Goal: Task Accomplishment & Management: Complete application form

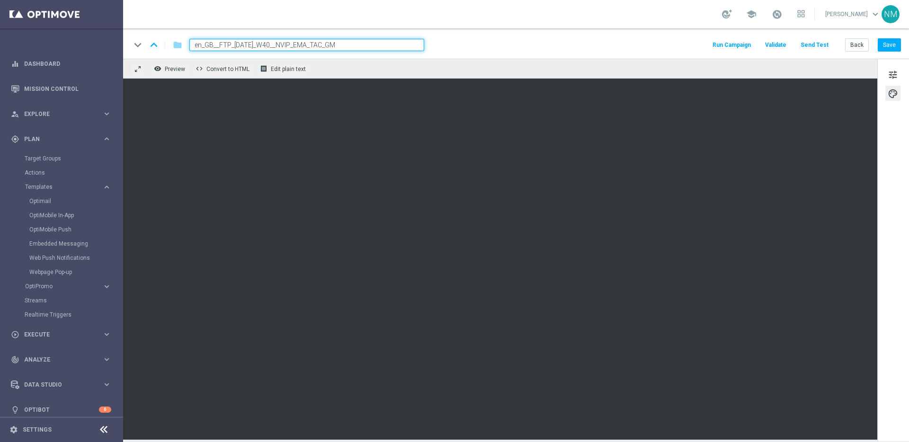
click at [817, 44] on button "Send Test" at bounding box center [814, 45] width 31 height 13
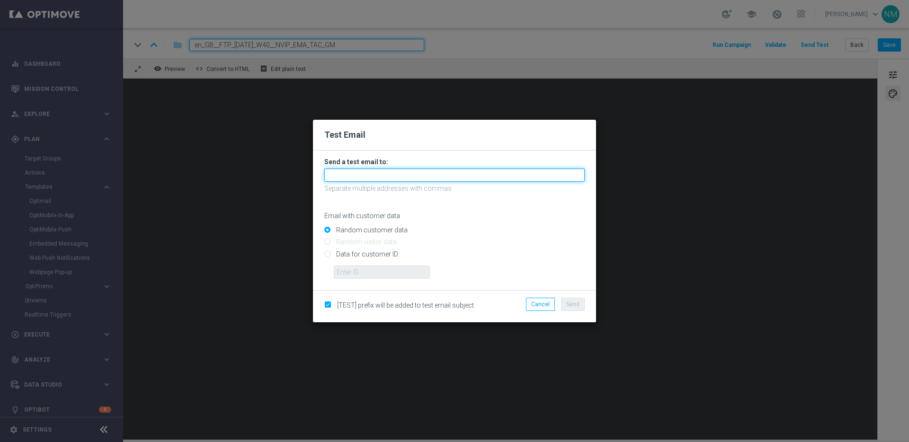
click at [349, 178] on input "text" at bounding box center [454, 175] width 260 height 13
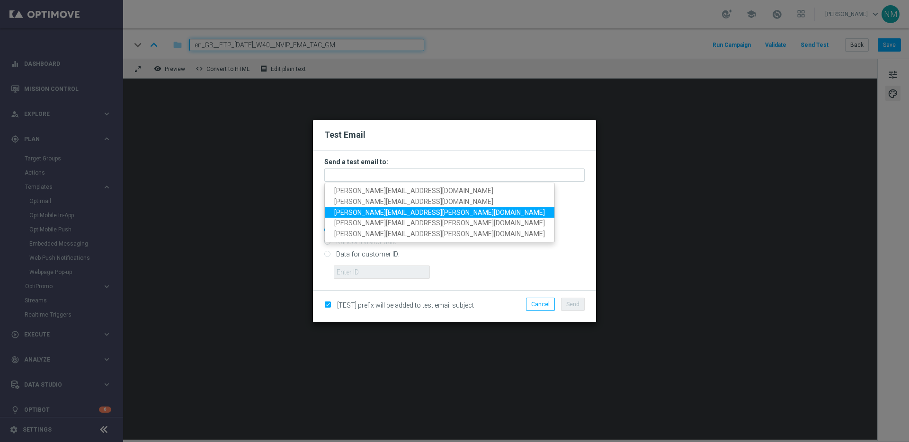
click at [345, 208] on span "ricky.hubbard@lottoland.com" at bounding box center [439, 212] width 211 height 8
type input "ricky.hubbard@lottoland.com"
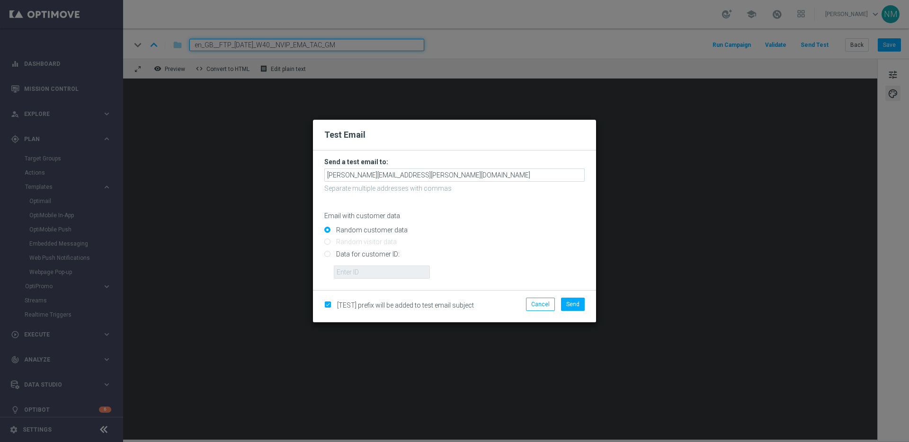
click at [344, 252] on input "Data for customer ID:" at bounding box center [454, 257] width 260 height 13
radio input "true"
click at [346, 268] on input "text" at bounding box center [382, 272] width 96 height 13
click at [343, 275] on input "text" at bounding box center [382, 272] width 96 height 13
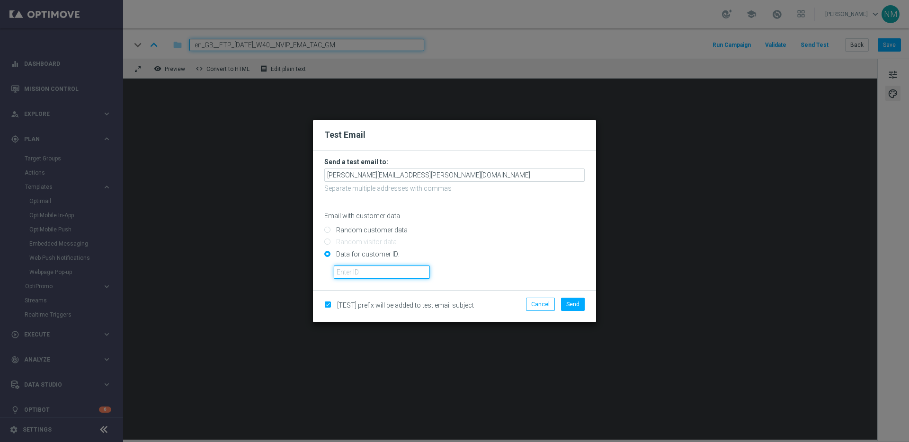
paste input "9388689"
type input "9388689"
click at [575, 304] on span "Send" at bounding box center [572, 304] width 13 height 7
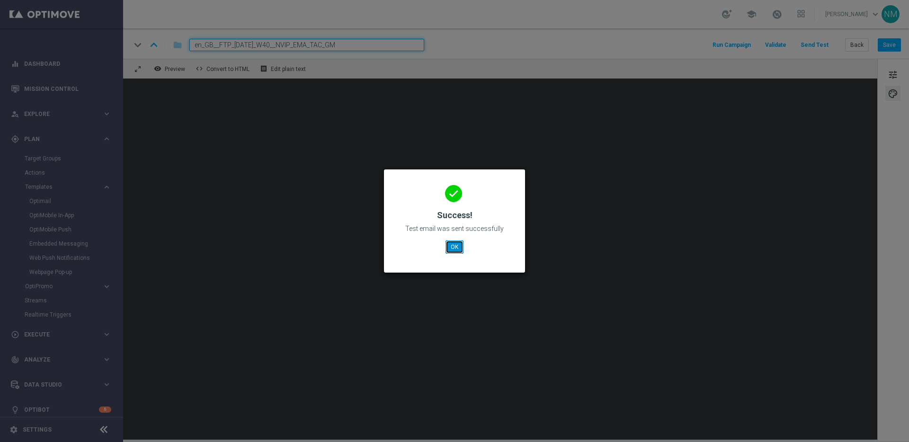
click at [459, 245] on button "OK" at bounding box center [455, 247] width 18 height 13
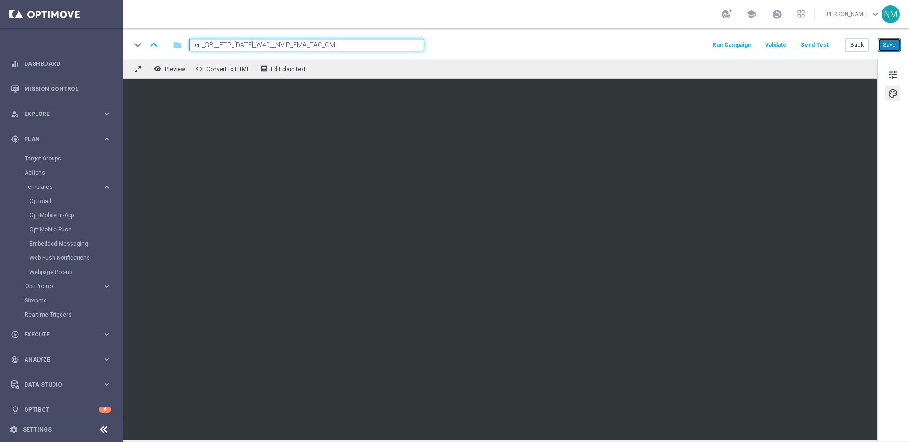
click at [893, 44] on button "Save" at bounding box center [889, 44] width 23 height 13
click at [69, 137] on span "Plan" at bounding box center [63, 139] width 78 height 6
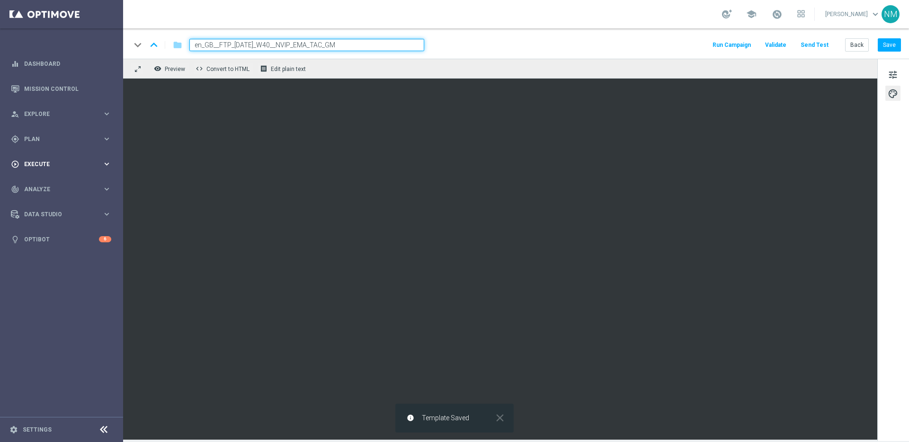
click at [65, 172] on div "play_circle_outline Execute keyboard_arrow_right" at bounding box center [61, 164] width 122 height 25
click at [62, 185] on link "Campaign Builder" at bounding box center [62, 184] width 74 height 8
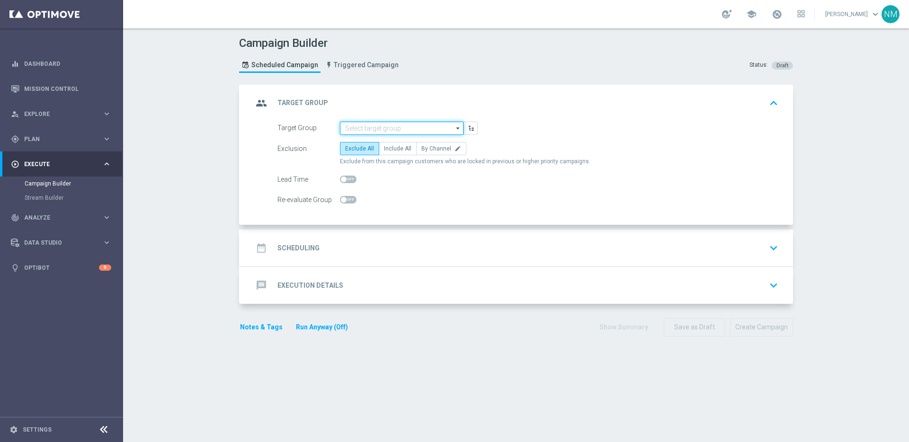
click at [360, 131] on input at bounding box center [402, 128] width 124 height 13
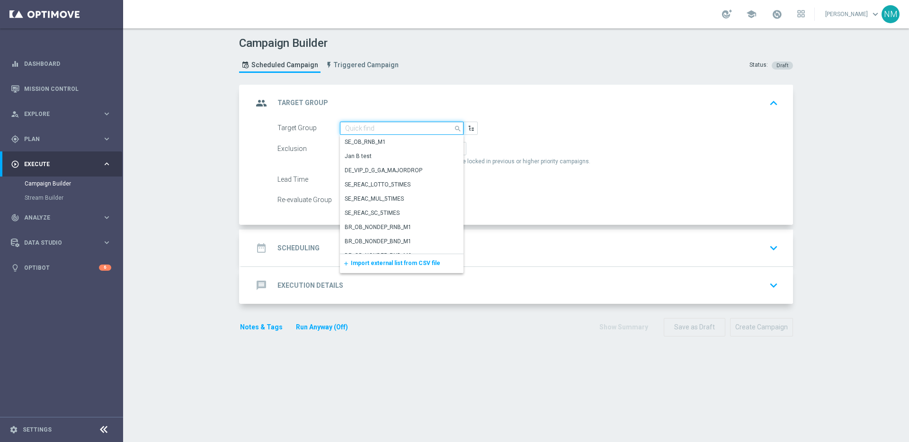
paste input "UK_CASINO_EMAIL | FTP"
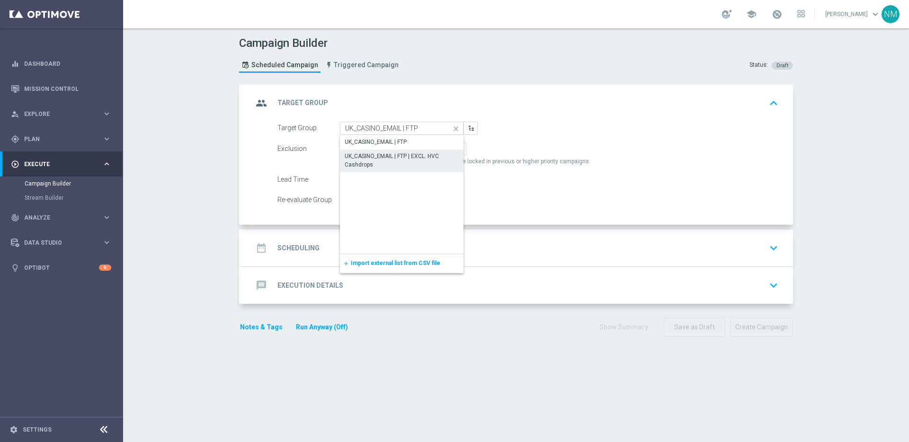
click at [382, 161] on div "UK_CASINO_EMAIL | FTP | EXCL. HVC Cashdrops" at bounding box center [402, 160] width 114 height 17
type input "UK_CASINO_EMAIL | FTP | EXCL. HVC Cashdrops"
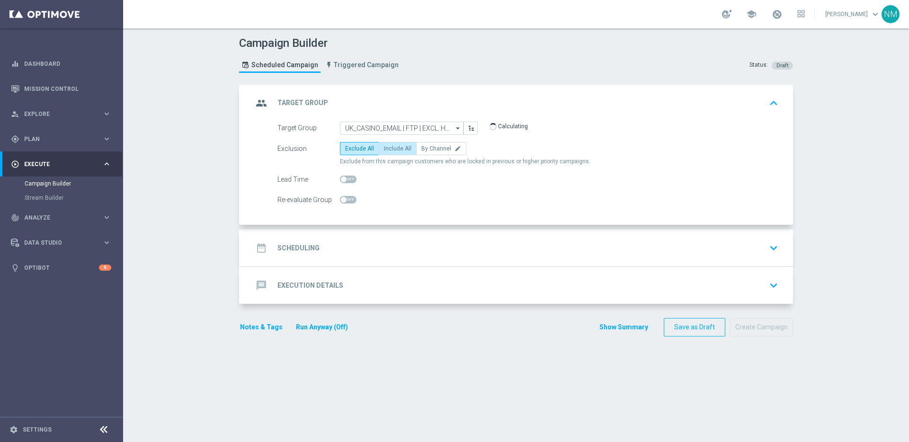
click at [385, 152] on span "Include All" at bounding box center [397, 148] width 27 height 7
click at [385, 152] on input "Include All" at bounding box center [387, 150] width 6 height 6
radio input "true"
click at [363, 237] on div "date_range Scheduling keyboard_arrow_down" at bounding box center [517, 248] width 552 height 37
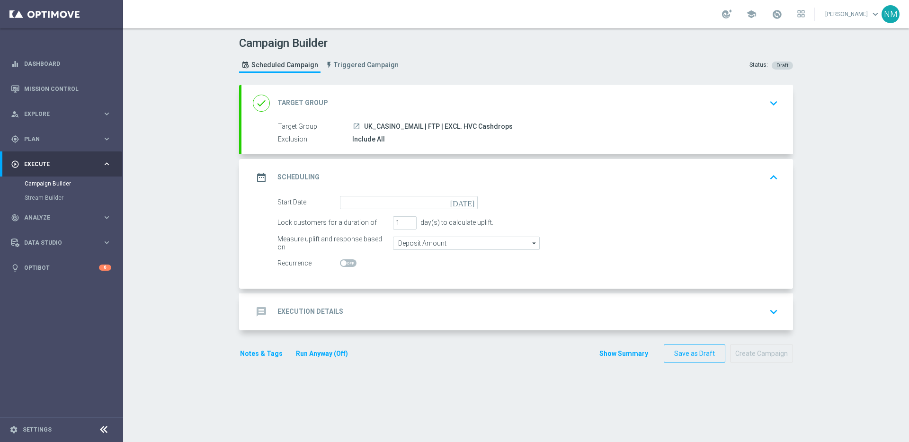
click at [362, 211] on form "Start Date today Lock customers for a duration of 1 day(s) to calculate uplift.…" at bounding box center [527, 233] width 501 height 74
click at [361, 204] on input at bounding box center [409, 202] width 138 height 13
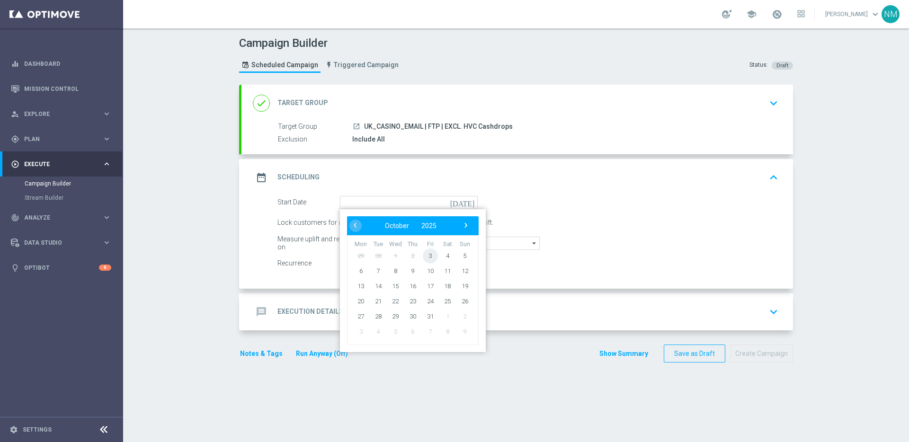
click at [430, 255] on span "3" at bounding box center [430, 255] width 15 height 15
type input "03 Oct 2025"
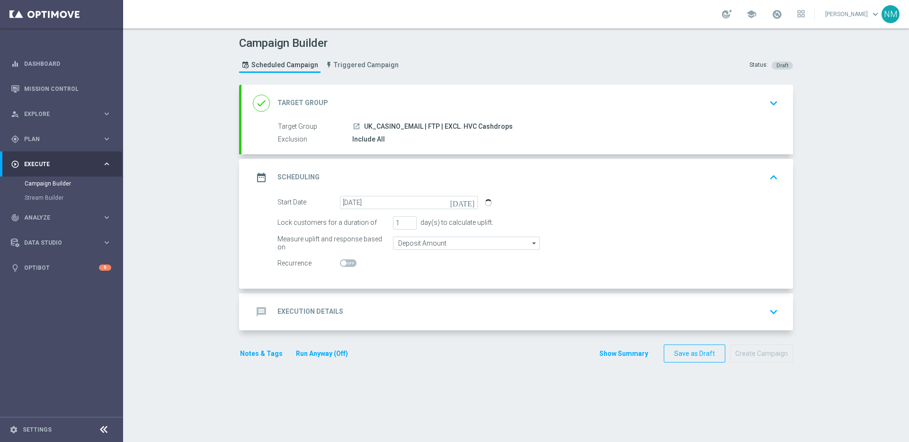
click at [394, 325] on div "message Execution Details keyboard_arrow_down" at bounding box center [517, 312] width 552 height 37
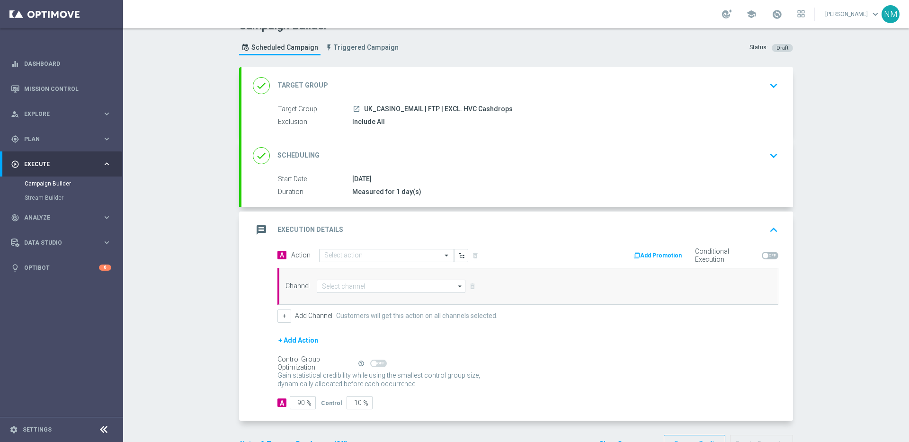
scroll to position [40, 0]
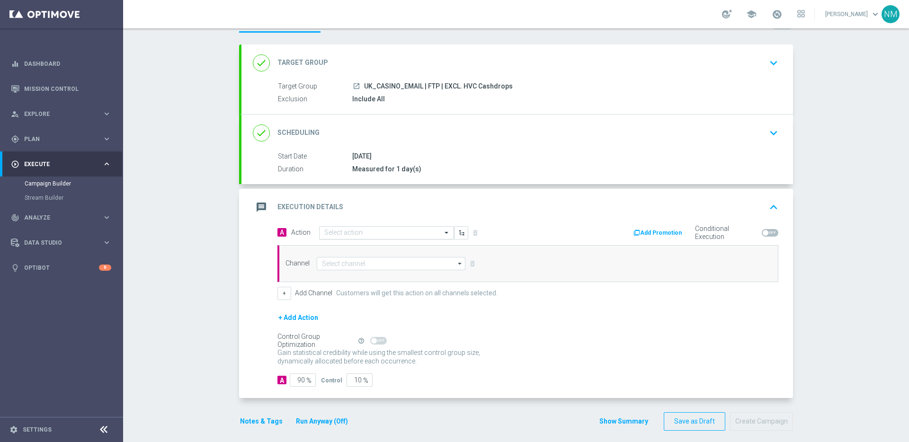
click at [378, 232] on input "text" at bounding box center [377, 233] width 106 height 8
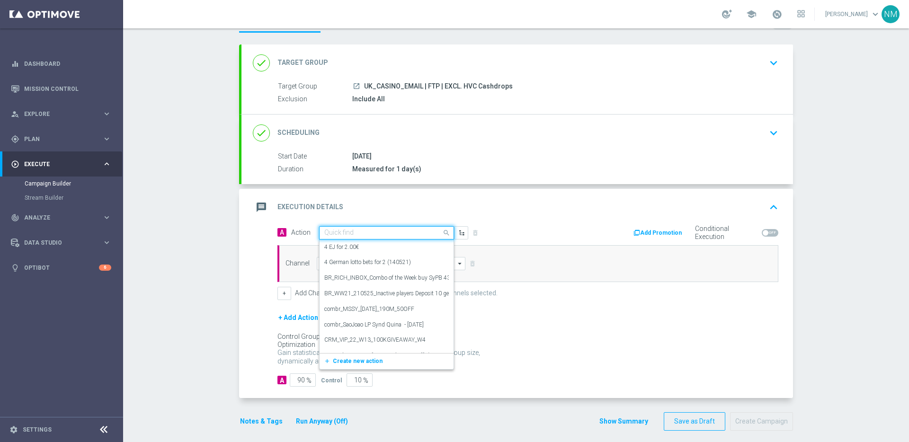
paste input "en_GB__FTP_HALLOWEEN_W40__NVIP_EMA_TAC_GM"
type input "en_GB__FTP_HALLOWEEN_W40__NVIP_EMA_TAC_GM"
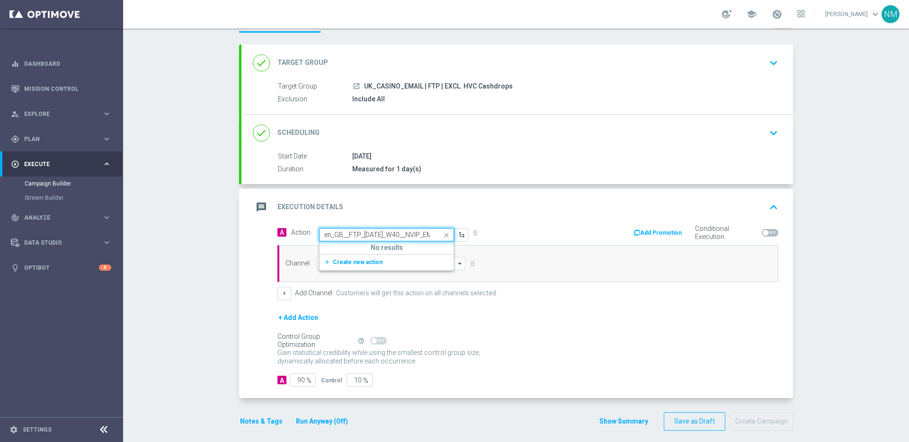
scroll to position [0, 53]
click at [375, 262] on button "add_new Create new action" at bounding box center [385, 262] width 131 height 11
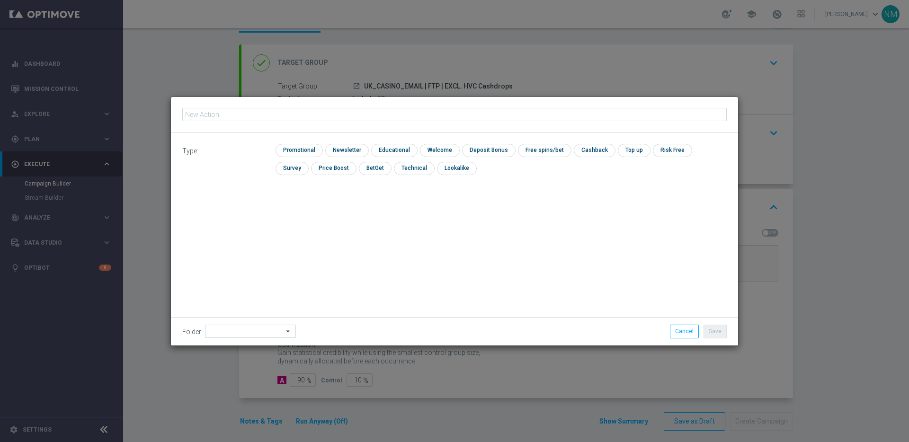
type input "en_GB__FTP_HALLOWEEN_W40__NVIP_EMA_TAC_GM"
click at [289, 148] on input "checkbox" at bounding box center [298, 150] width 45 height 13
checkbox input "true"
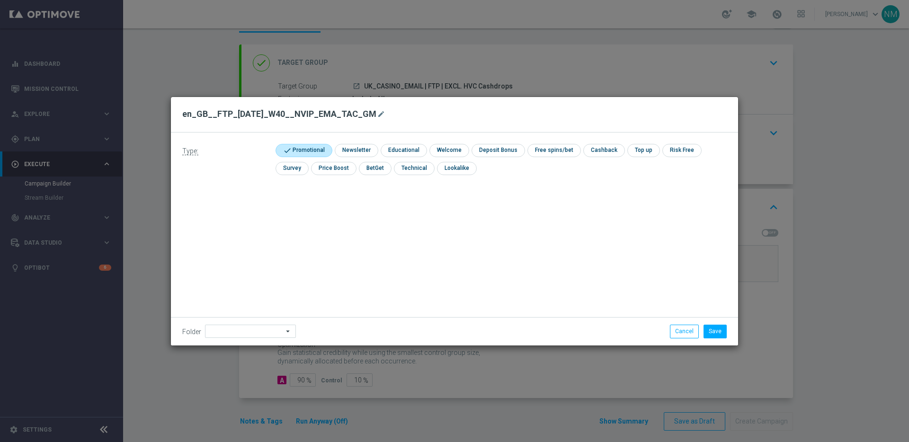
click at [730, 334] on div "Save Cancel" at bounding box center [617, 331] width 233 height 13
click at [725, 333] on button "Save" at bounding box center [715, 331] width 23 height 13
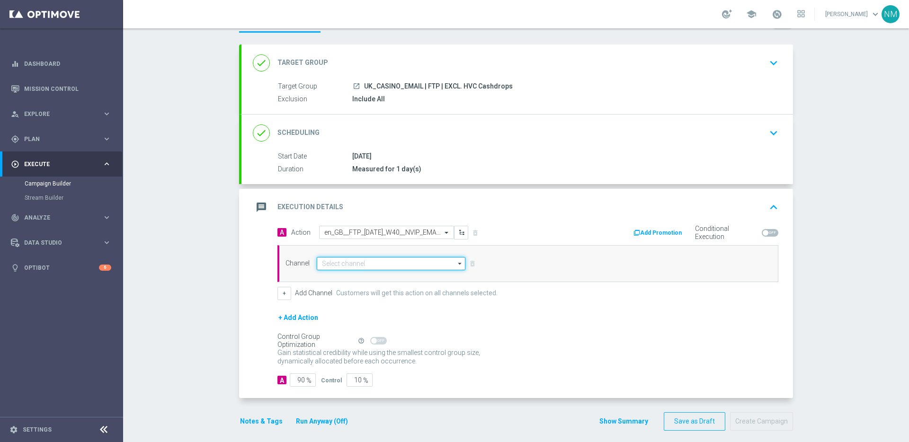
click at [408, 267] on input at bounding box center [391, 263] width 149 height 13
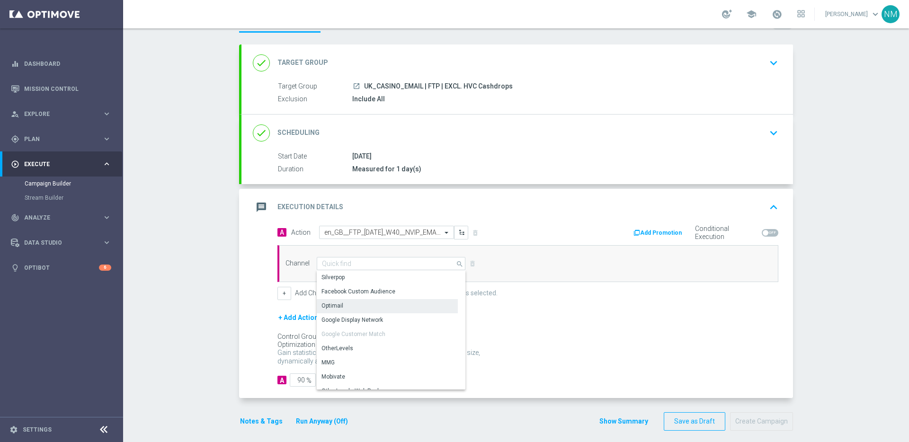
click at [374, 306] on div "Optimail" at bounding box center [387, 305] width 141 height 13
type input "Optimail"
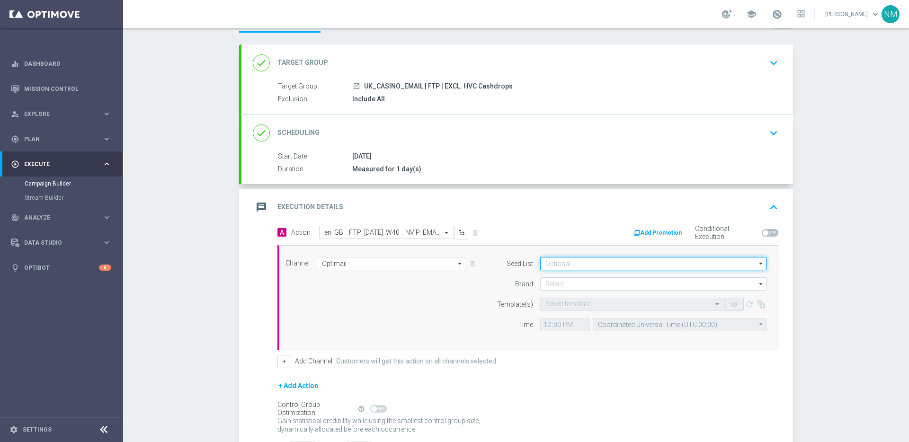
click at [598, 264] on input at bounding box center [653, 263] width 226 height 13
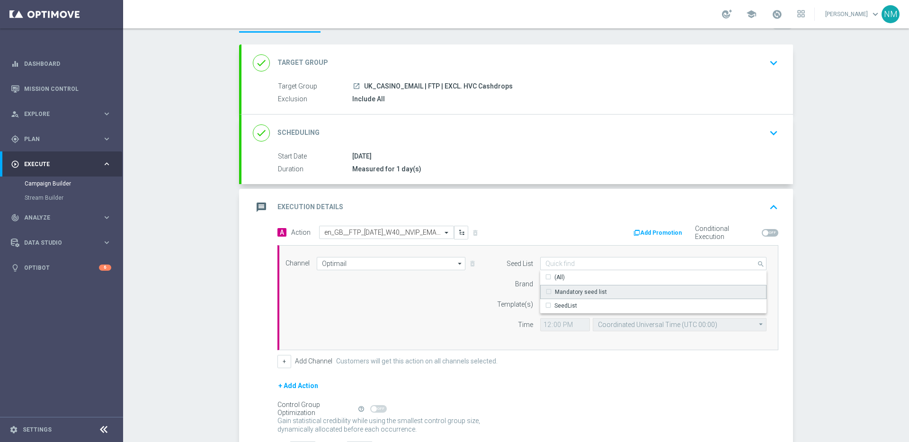
click at [583, 288] on div "Mandatory seed list" at bounding box center [581, 292] width 52 height 9
drag, startPoint x: 496, startPoint y: 287, endPoint x: 543, endPoint y: 286, distance: 46.9
click at [496, 287] on div "Brand" at bounding box center [509, 283] width 48 height 13
type input "Mandatory seed list"
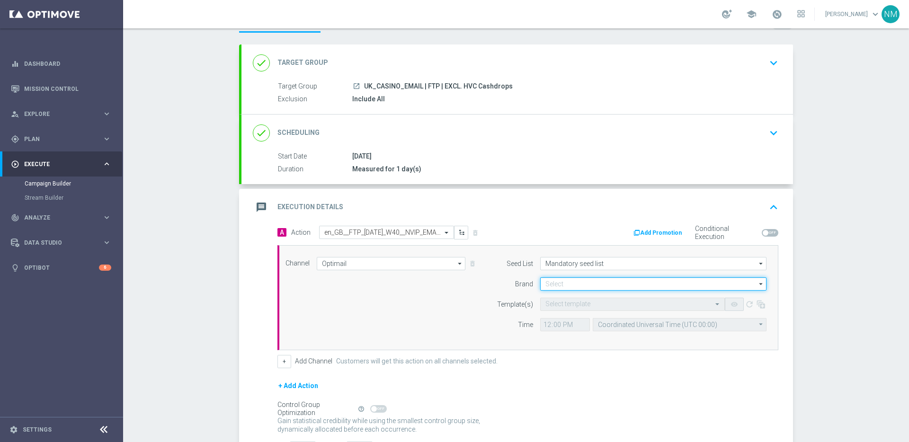
click at [570, 283] on input at bounding box center [653, 283] width 226 height 13
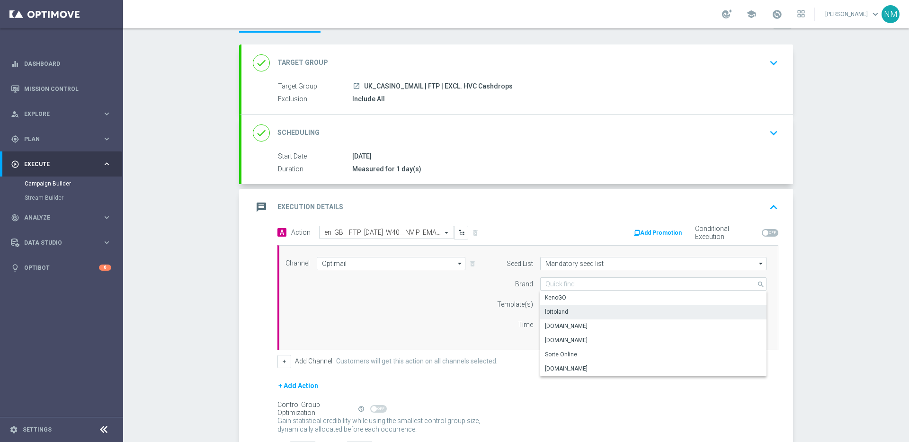
click at [557, 309] on div "lottoland" at bounding box center [556, 312] width 23 height 9
type input "lottoland"
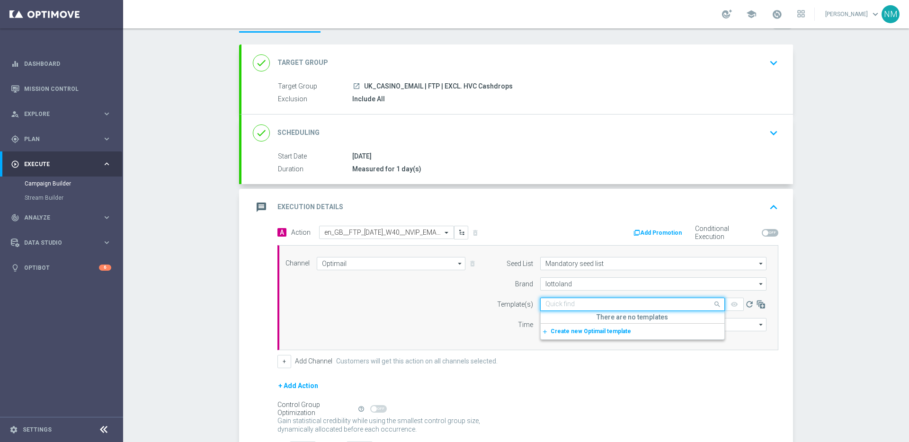
click at [559, 301] on input "text" at bounding box center [622, 305] width 155 height 8
paste input "en_GB__FTP_HALLOWEEN_W40__NVIP_EMA_TAC_GM"
click at [572, 320] on label "en_GB__FTP_HALLOWEEN_W40__NVIP_EMA_TAC_GM" at bounding box center [605, 319] width 121 height 8
type input "en_GB__FTP_HALLOWEEN_W40__NVIP_EMA_TAC_GM"
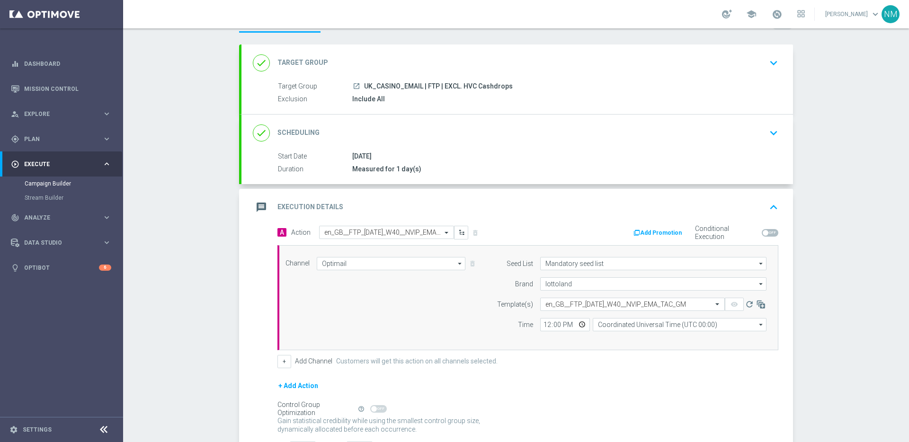
scroll to position [0, 0]
click at [580, 323] on input "12:00" at bounding box center [565, 324] width 50 height 13
type input "18:00"
click at [615, 339] on div "Channel Optimail Optimail arrow_drop_down Drag here to set row groups Drag here…" at bounding box center [527, 297] width 501 height 105
click at [614, 319] on input "Coordinated Universal Time (UTC 00:00)" at bounding box center [680, 324] width 174 height 13
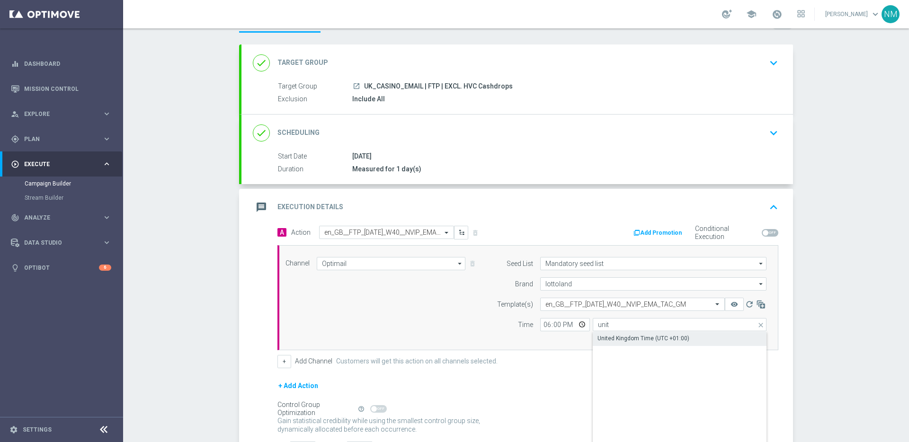
click at [619, 335] on div "United Kingdom Time (UTC +01:00)" at bounding box center [644, 338] width 92 height 9
type input "United Kingdom Time (UTC +01:00)"
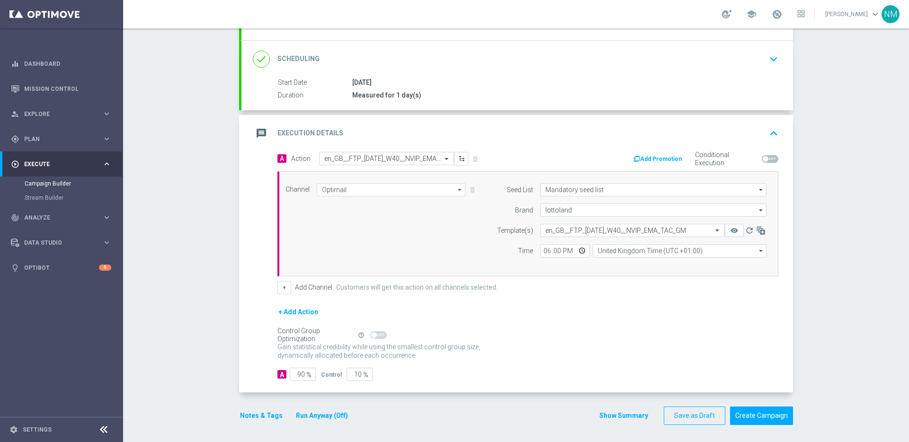
scroll to position [116, 0]
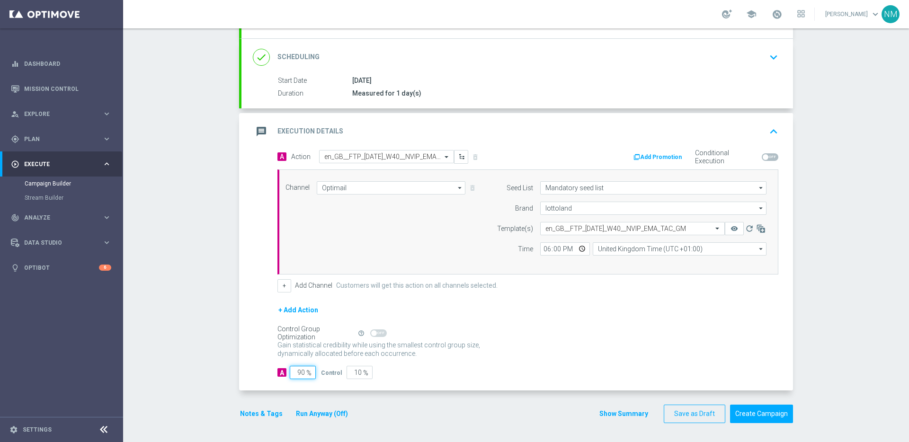
click at [297, 374] on input "90" at bounding box center [303, 372] width 26 height 13
type input "0"
type input "100"
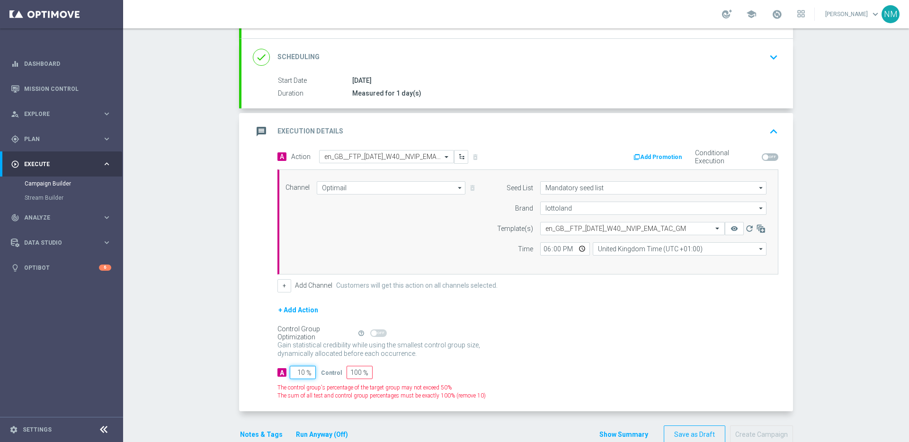
type input "100"
type input "0"
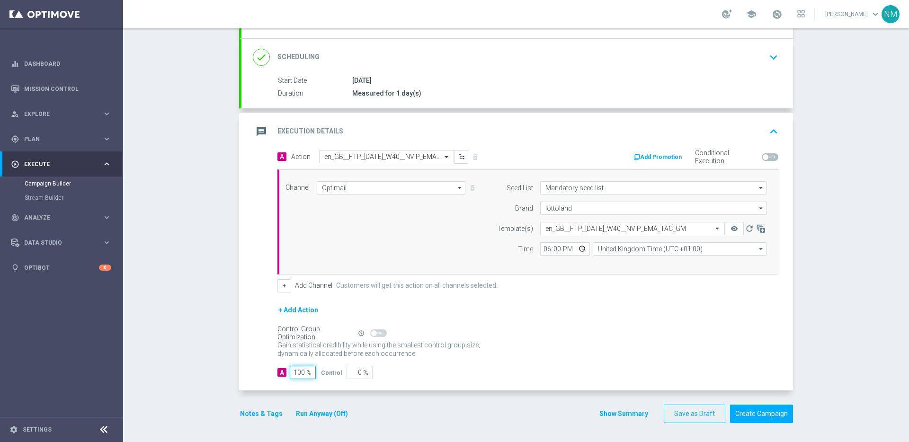
type input "100"
click at [427, 376] on div "A 100 % Control 0 %" at bounding box center [527, 372] width 501 height 13
click at [264, 413] on button "Notes & Tags" at bounding box center [261, 414] width 45 height 12
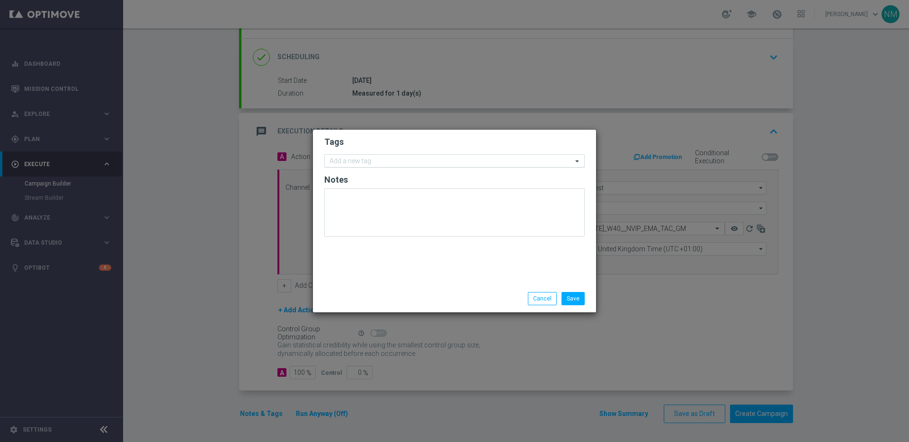
click at [386, 159] on input "text" at bounding box center [451, 162] width 243 height 8
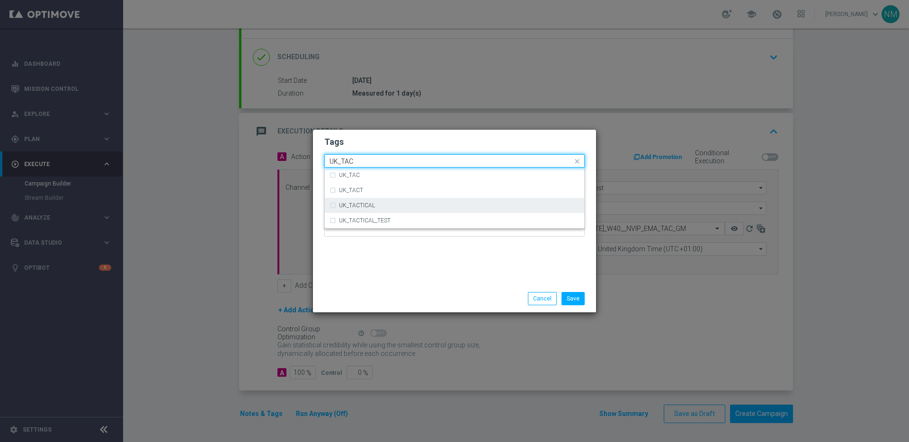
click at [507, 205] on div "UK_TACTICAL" at bounding box center [459, 206] width 241 height 6
type input "UK_TAC"
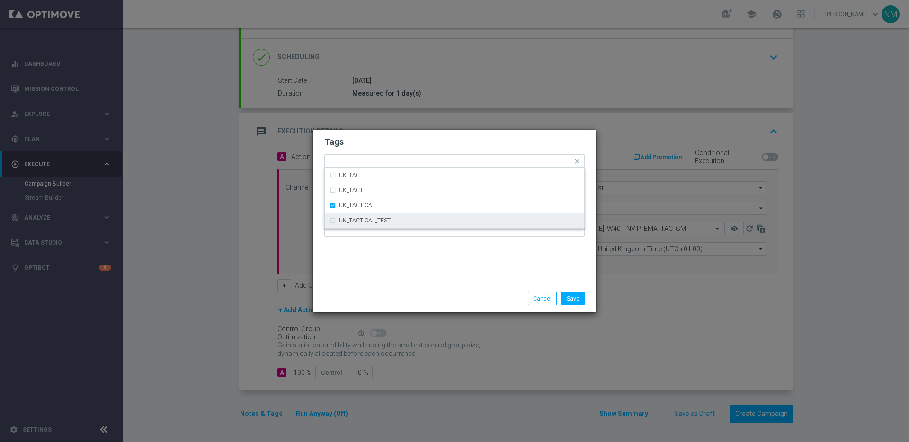
click at [505, 249] on div "Tags Quick find × UK_TACTICAL UK_TAC UK_TACT UK_TACTICAL UK_TACTICAL_TEST Notes" at bounding box center [454, 207] width 283 height 155
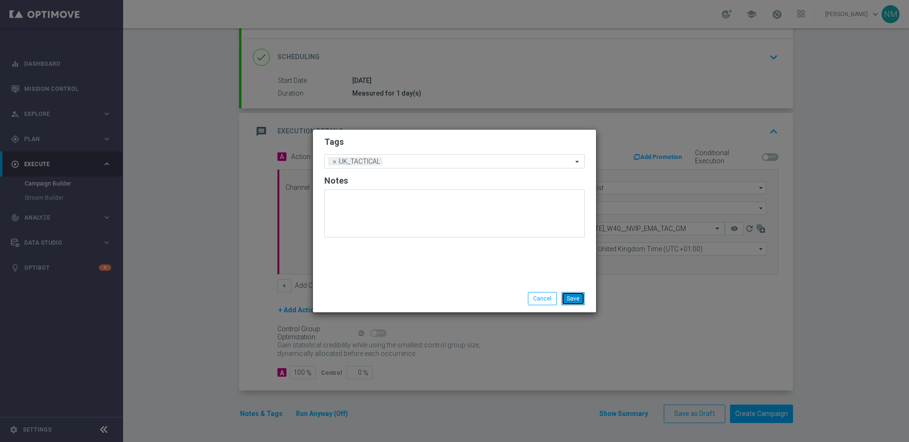
click at [571, 295] on button "Save" at bounding box center [573, 298] width 23 height 13
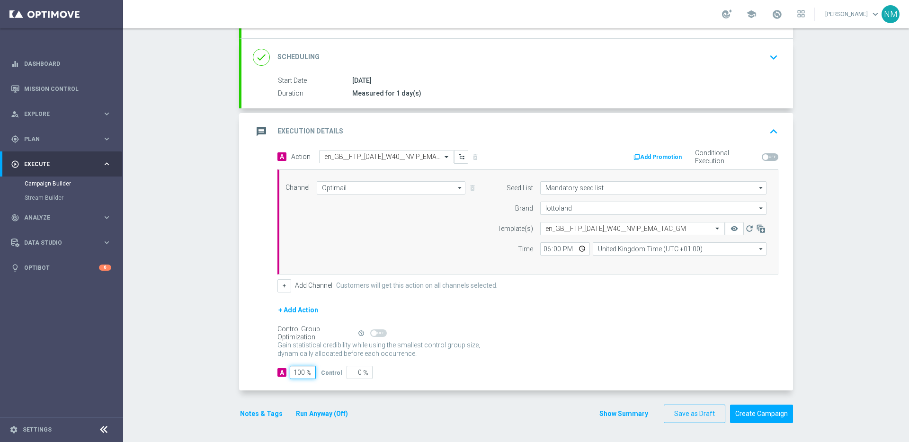
click at [297, 376] on input "100" at bounding box center [303, 372] width 26 height 13
type input "10"
type input "90"
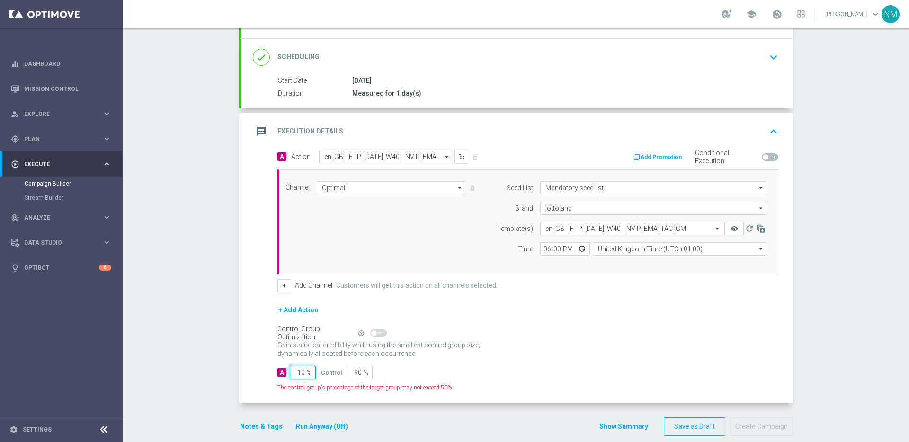
type input "1"
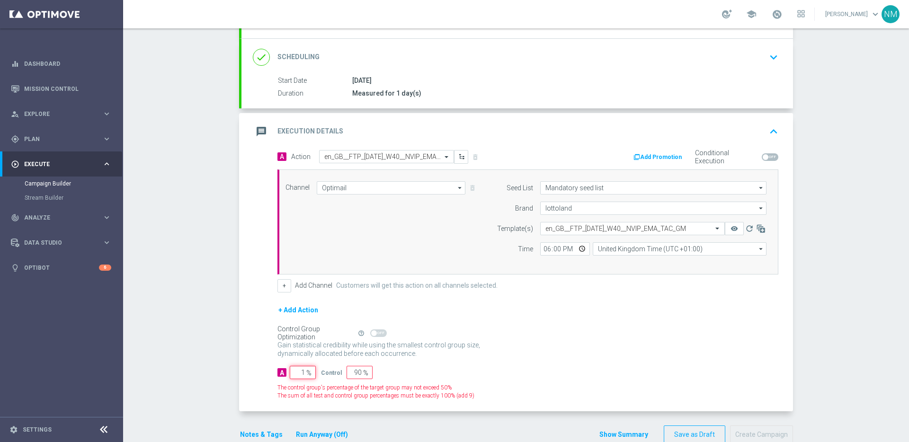
type input "99"
type input "100"
type input "90"
type input "10"
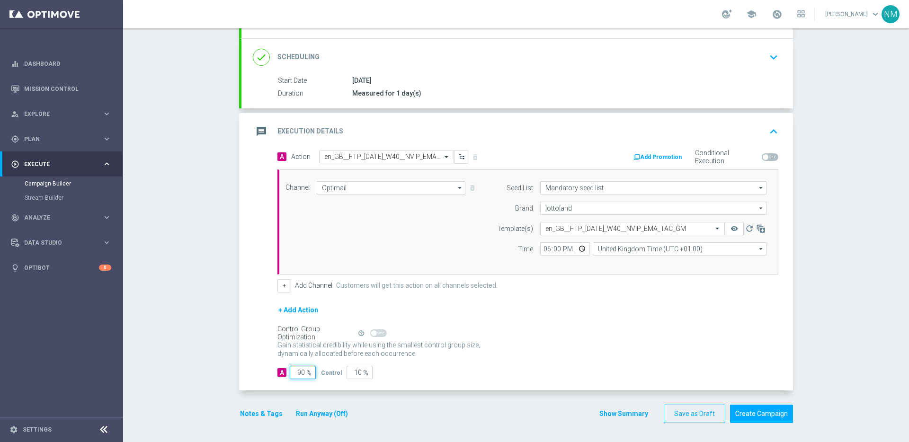
type input "90"
click at [577, 337] on div "Control Group Optimization Self Optimizing Campaign help_outline" at bounding box center [527, 333] width 501 height 10
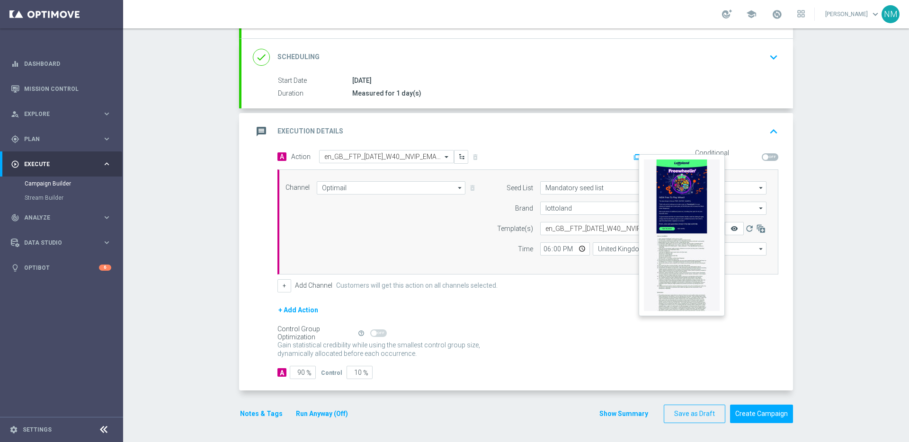
click at [731, 230] on icon "remove_red_eye" at bounding box center [735, 229] width 8 height 8
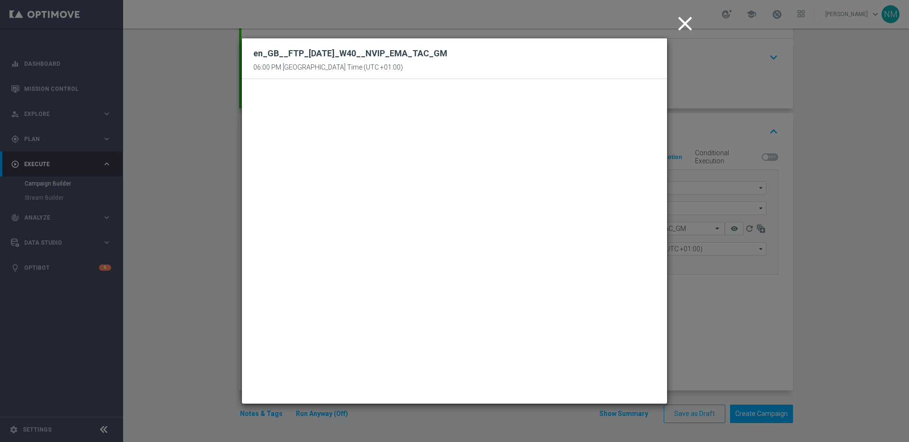
click at [682, 25] on icon "close" at bounding box center [685, 24] width 24 height 24
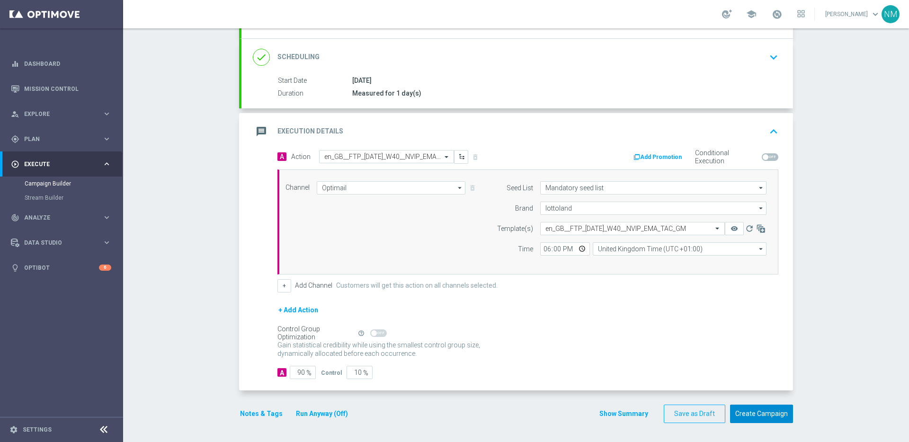
click at [755, 415] on button "Create Campaign" at bounding box center [761, 414] width 63 height 18
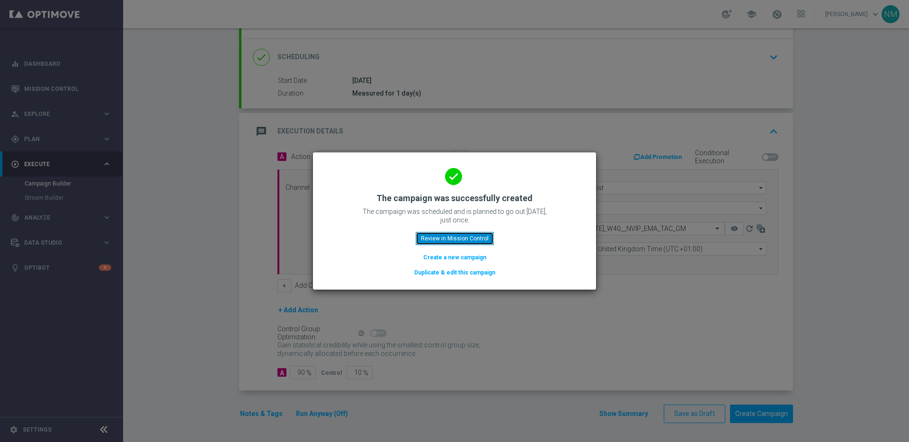
click at [450, 243] on button "Review in Mission Control" at bounding box center [455, 238] width 78 height 13
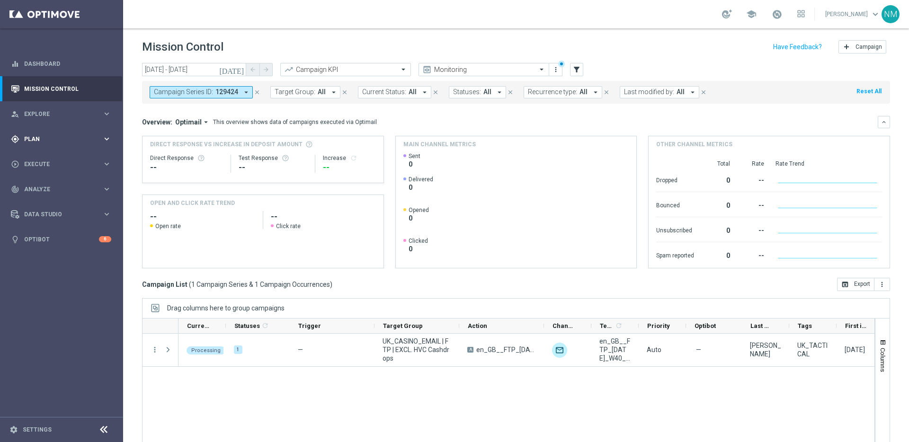
click at [77, 129] on div "gps_fixed Plan keyboard_arrow_right" at bounding box center [61, 138] width 122 height 25
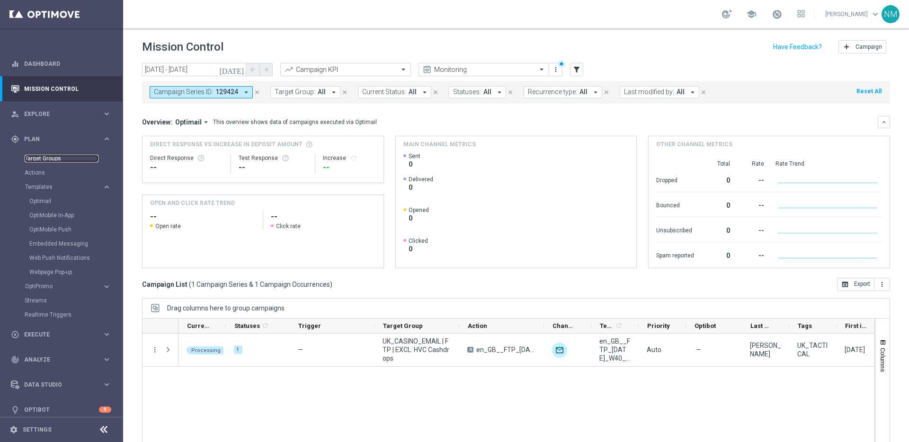
click at [54, 158] on link "Target Groups" at bounding box center [62, 159] width 74 height 8
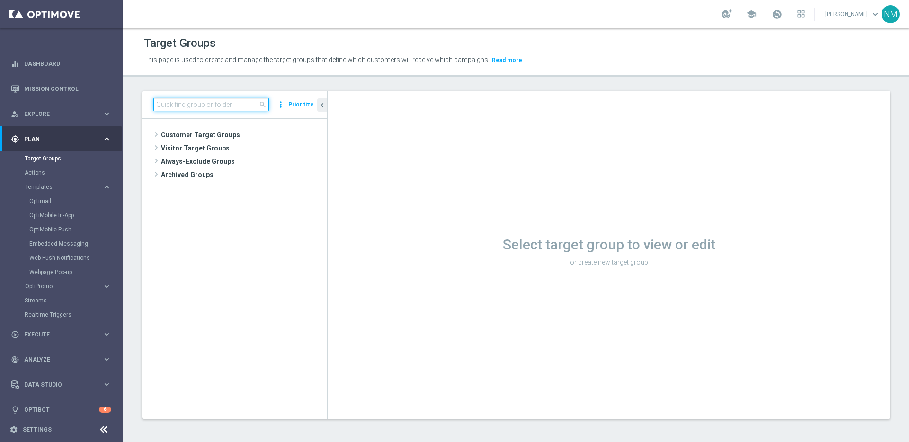
click at [215, 100] on input at bounding box center [211, 104] width 116 height 13
paste input "UK_CASINO_APP | FTP"
type input "UK_CASINO_APP | FTP"
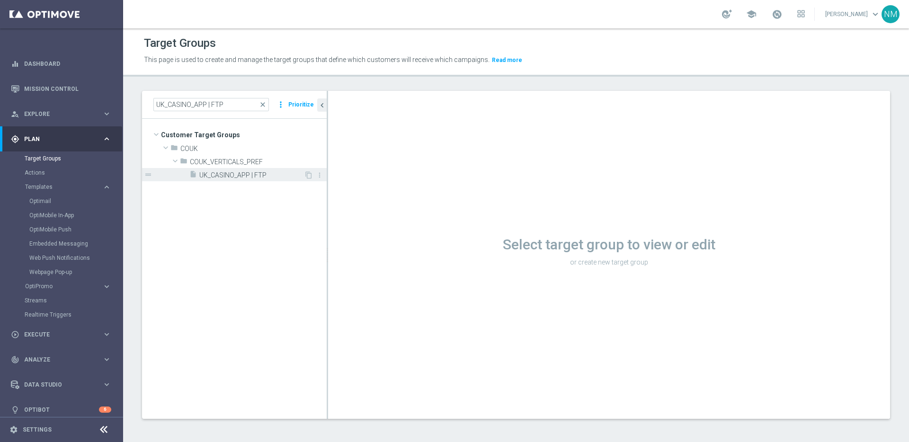
click at [245, 176] on span "UK_CASINO_APP | FTP" at bounding box center [251, 175] width 105 height 8
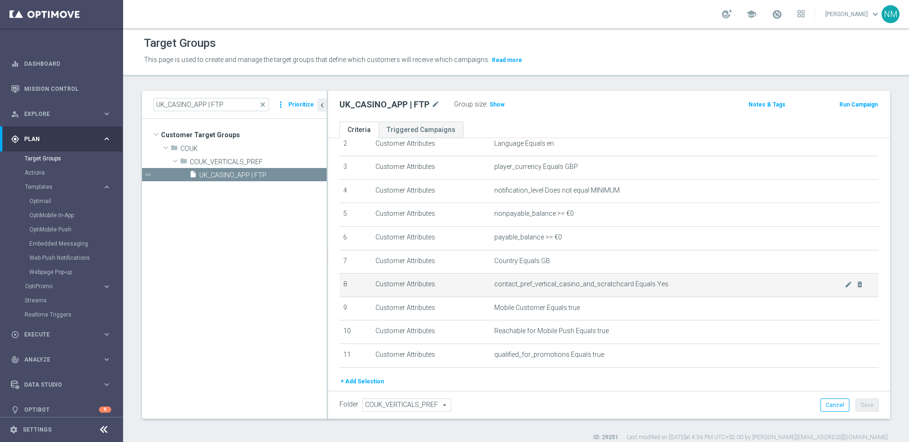
scroll to position [56, 0]
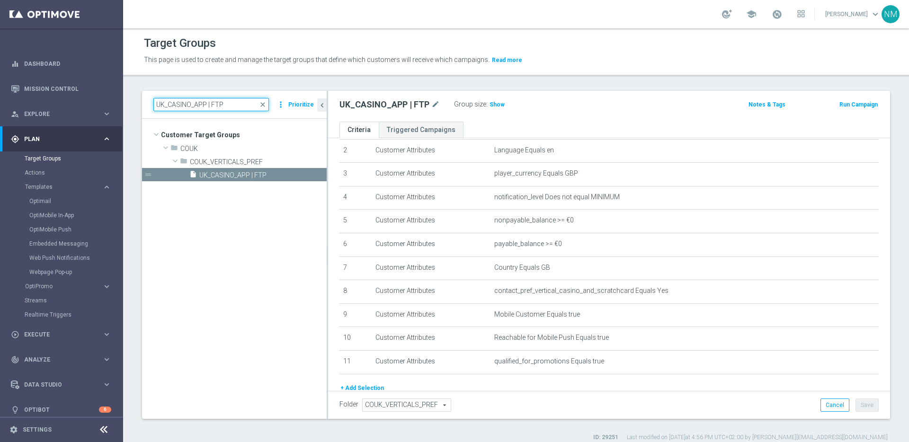
click at [226, 105] on input "UK_CASINO_APP | FTP" at bounding box center [211, 104] width 116 height 13
click at [57, 334] on span "Execute" at bounding box center [63, 335] width 78 height 6
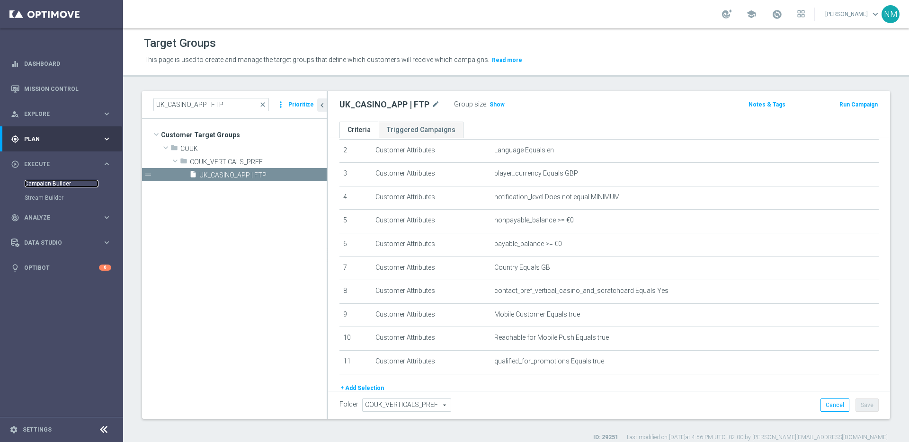
click at [50, 180] on link "Campaign Builder" at bounding box center [62, 184] width 74 height 8
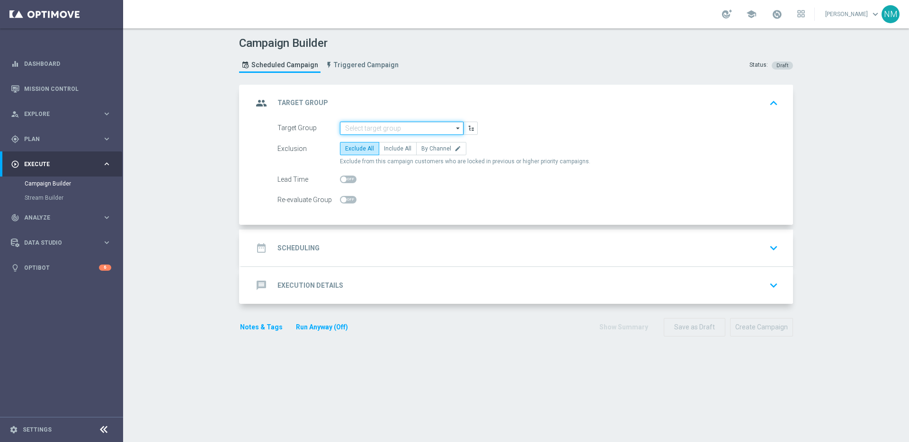
click at [376, 127] on input at bounding box center [402, 128] width 124 height 13
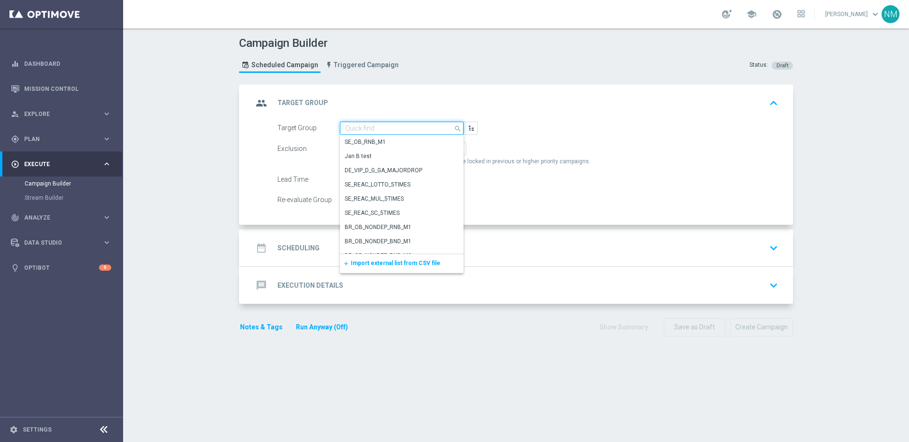
paste input "UK_CASINO_APP | FTP"
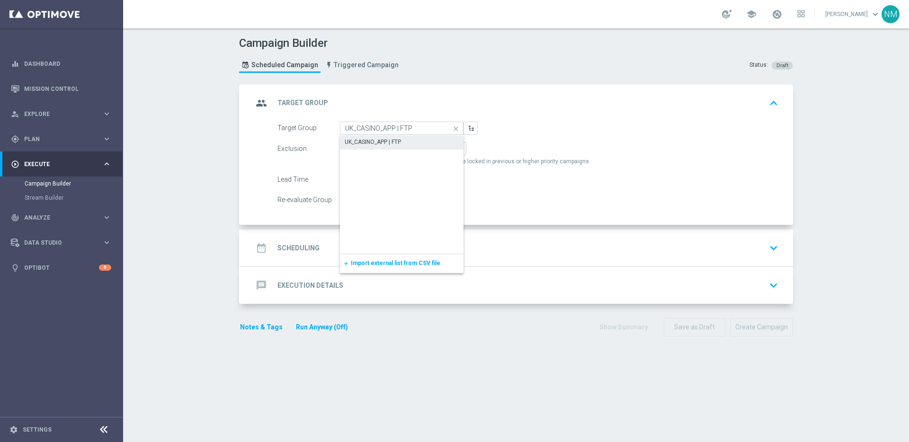
click at [375, 140] on div "UK_CASINO_APP | FTP" at bounding box center [373, 142] width 56 height 9
type input "UK_CASINO_APP | FTP"
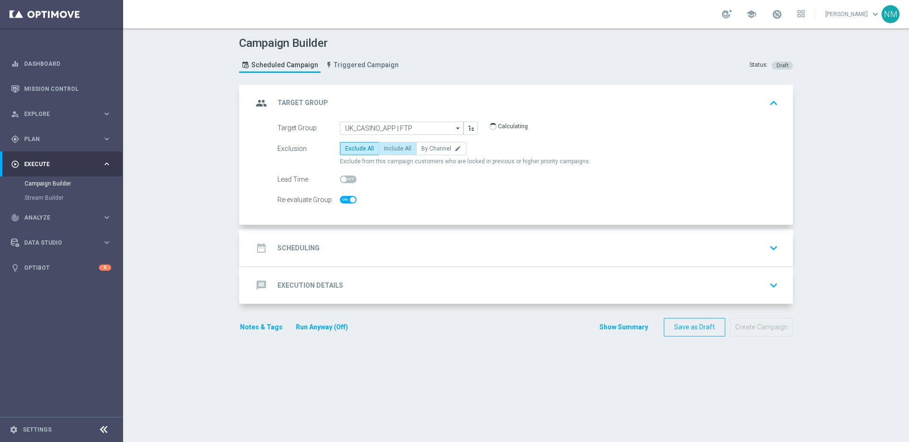
checkbox input "true"
click at [382, 153] on label "Include All" at bounding box center [398, 148] width 38 height 13
click at [384, 153] on input "Include All" at bounding box center [387, 150] width 6 height 6
radio input "true"
click at [379, 245] on div "date_range Scheduling keyboard_arrow_down" at bounding box center [517, 248] width 529 height 18
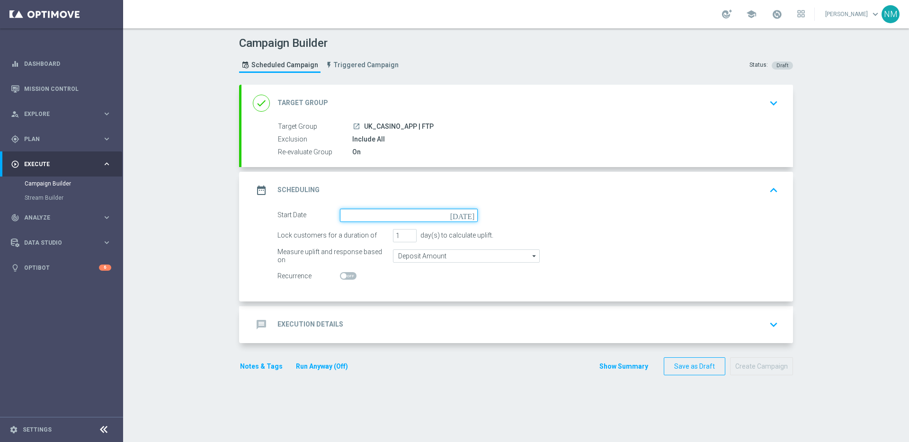
drag, startPoint x: 348, startPoint y: 219, endPoint x: 389, endPoint y: 219, distance: 41.2
click at [348, 219] on input at bounding box center [409, 215] width 138 height 13
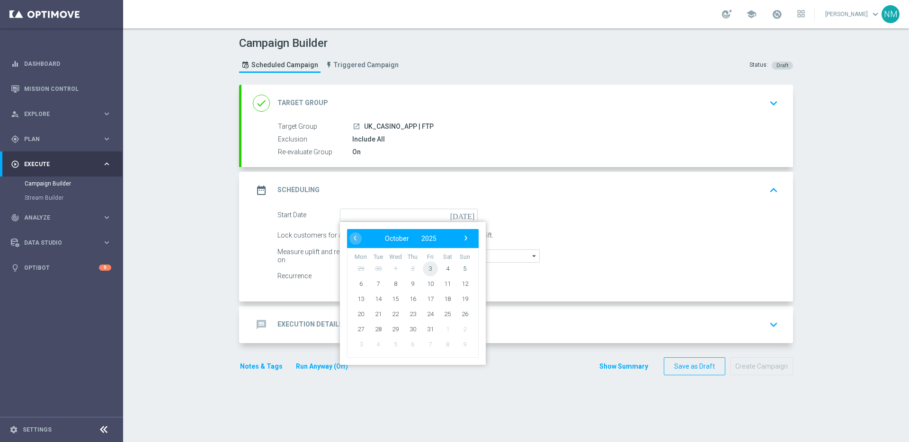
click at [423, 268] on span "3" at bounding box center [430, 268] width 15 height 15
type input "03 Oct 2025"
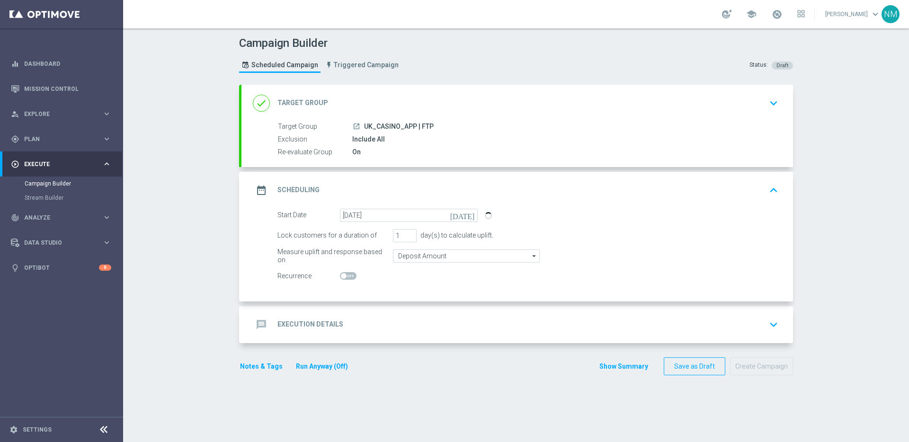
click at [356, 322] on div "message Execution Details keyboard_arrow_down" at bounding box center [517, 325] width 529 height 18
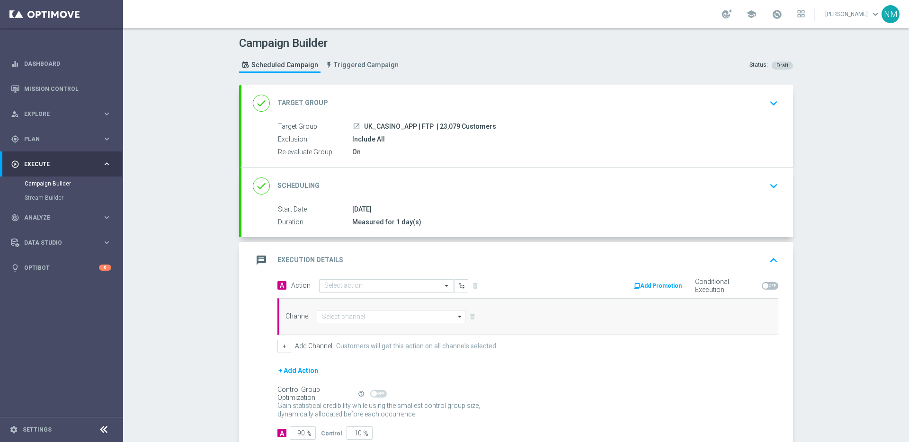
click at [349, 291] on div "Select action" at bounding box center [386, 285] width 135 height 13
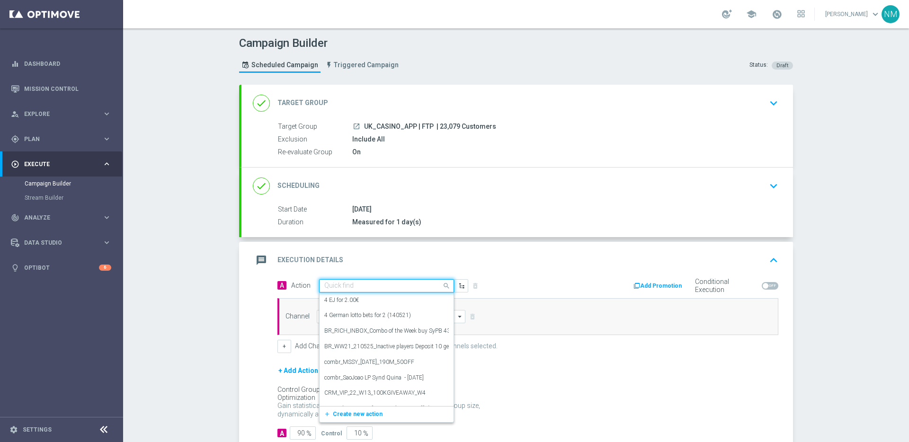
paste input "en_GB__HALLOWEEN_FTP_W40__NVIP_EMA_TAC_GM"
type input "en_GB__HALLOWEEN_FTP_W40__NVIP_EMA_TAC_GM"
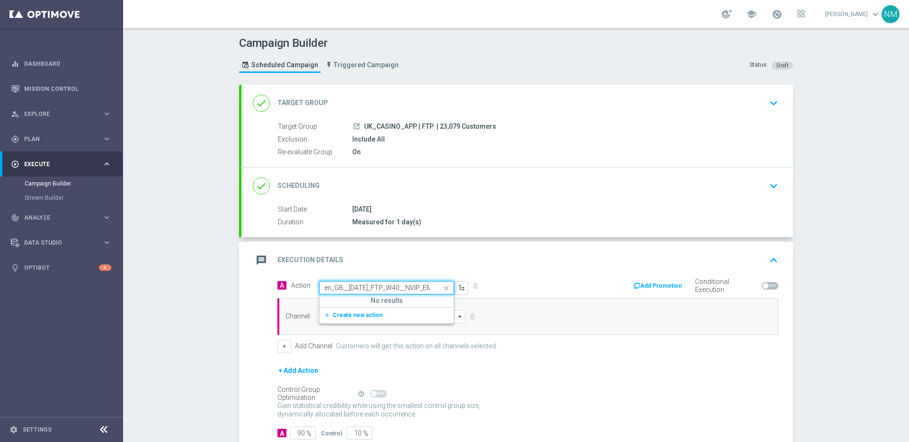
scroll to position [0, 53]
click at [360, 313] on span "Create new action" at bounding box center [358, 315] width 50 height 7
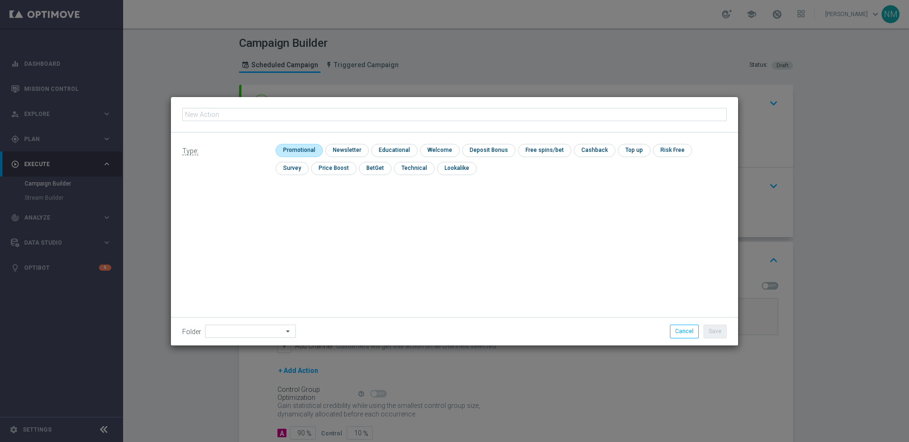
type input "en_GB__HALLOWEEN_FTP_W40__NVIP_EMA_TAC_GM"
click at [309, 150] on input "checkbox" at bounding box center [298, 150] width 45 height 13
checkbox input "true"
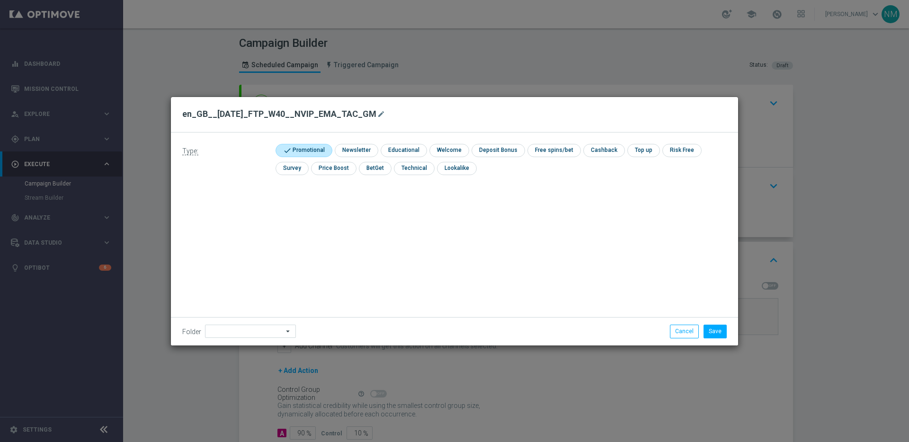
click at [702, 325] on li "Save" at bounding box center [715, 331] width 28 height 13
click at [712, 328] on button "Save" at bounding box center [715, 331] width 23 height 13
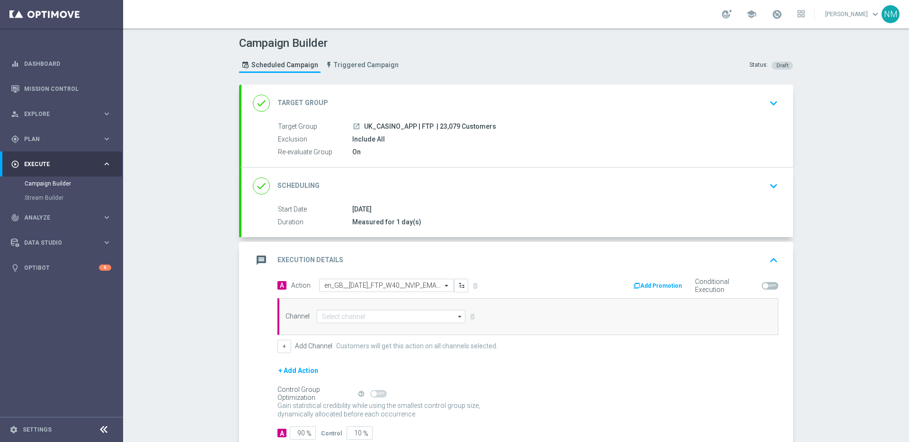
click at [382, 323] on div "Channel arrow_drop_down Drag here to set row groups Drag here to set column lab…" at bounding box center [527, 316] width 501 height 37
click at [378, 316] on input at bounding box center [391, 316] width 149 height 13
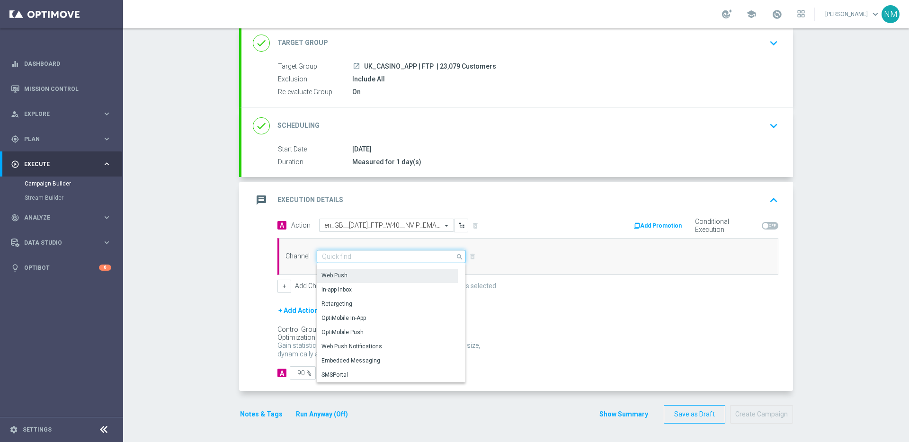
scroll to position [61, 0]
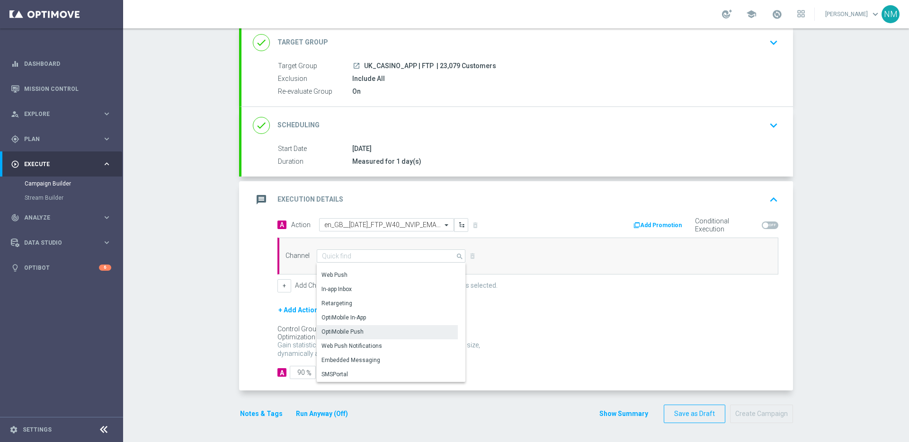
click at [356, 334] on div "OptiMobile Push" at bounding box center [342, 332] width 42 height 9
type input "OptiMobile Push"
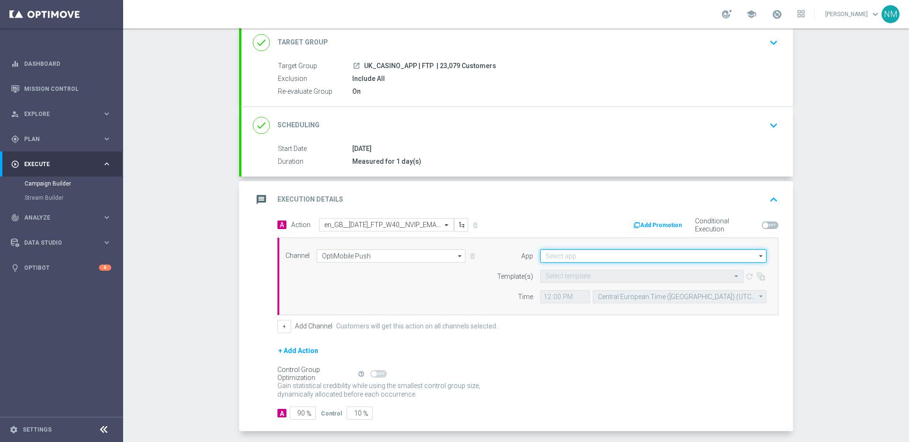
click at [573, 257] on input at bounding box center [653, 256] width 226 height 13
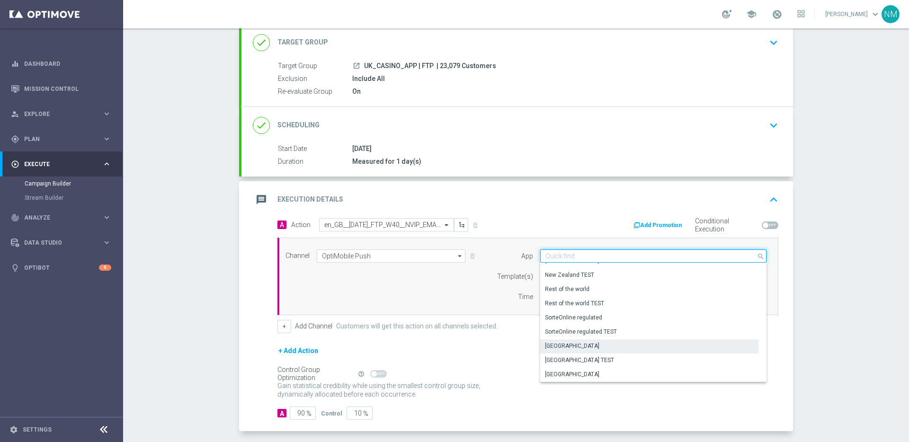
scroll to position [393, 0]
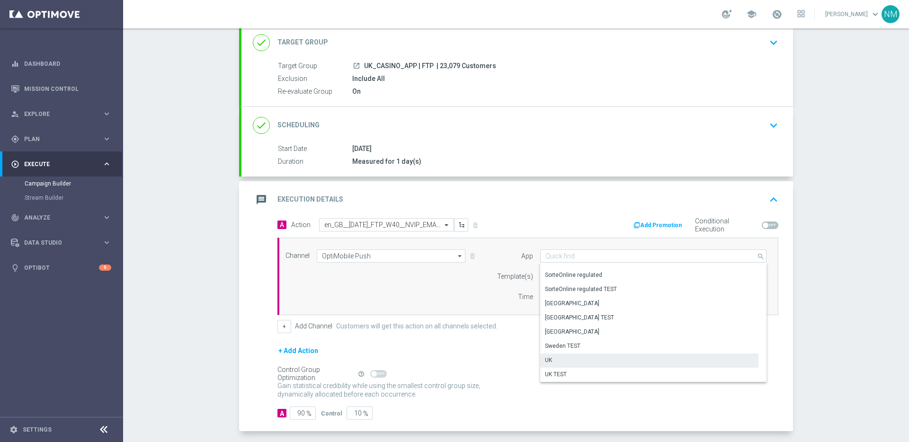
click at [554, 357] on div "UK" at bounding box center [649, 360] width 218 height 13
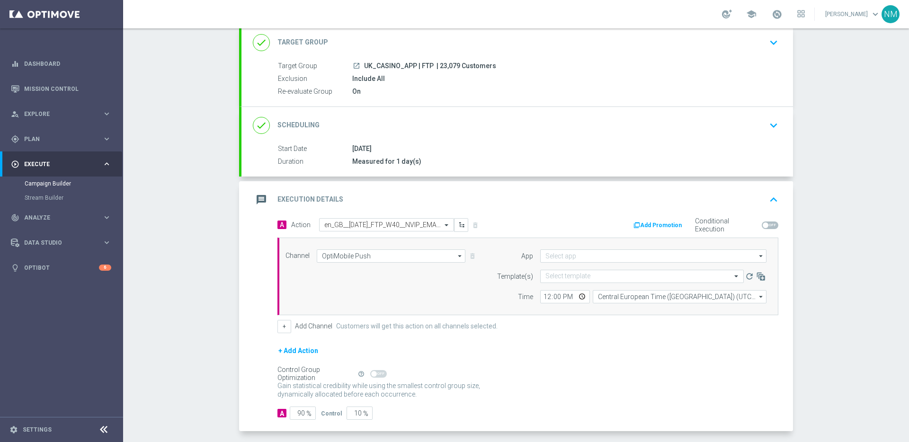
type input "UK"
click at [558, 281] on div "Select template" at bounding box center [642, 276] width 204 height 13
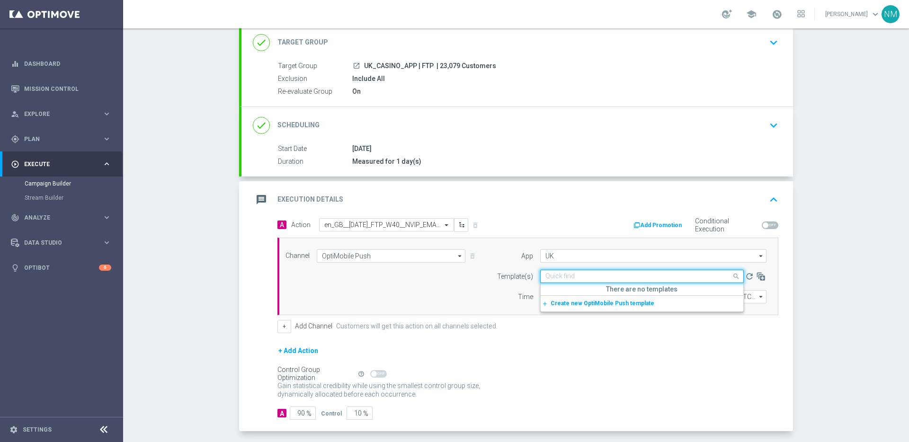
paste input "en_GB__HALLOWEEN_FTP_W40__NVIP_EMA_TAC_GM"
click at [580, 294] on label "en_GB__HALLOWEEN_FTP_W40__NVIP_EMA_TAC_GM" at bounding box center [605, 291] width 121 height 8
type input "en_GB__HALLOWEEN_FTP_W40__NVIP_EMA_TAC_GM"
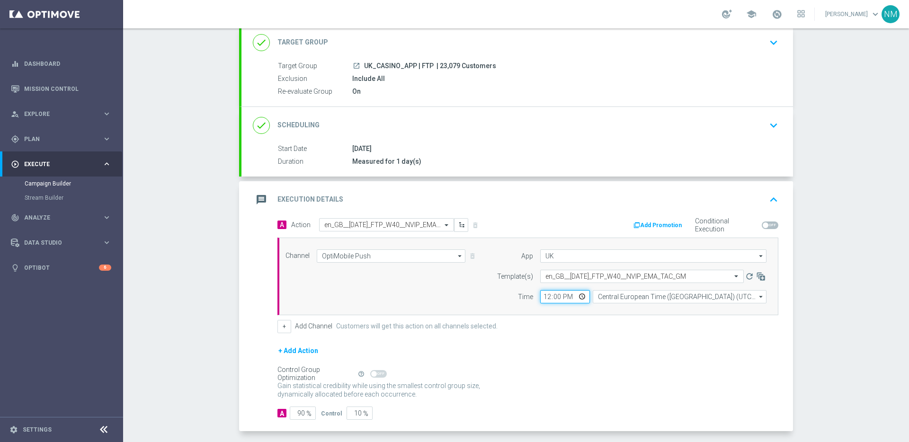
click at [577, 297] on input "12:00" at bounding box center [565, 296] width 50 height 13
type input "19:00"
click at [632, 337] on form "A Action Select action en_GB__HALLOWEEN_FTP_W40__NVIP_EMA_TAC_GM delete_forever…" at bounding box center [527, 319] width 501 height 202
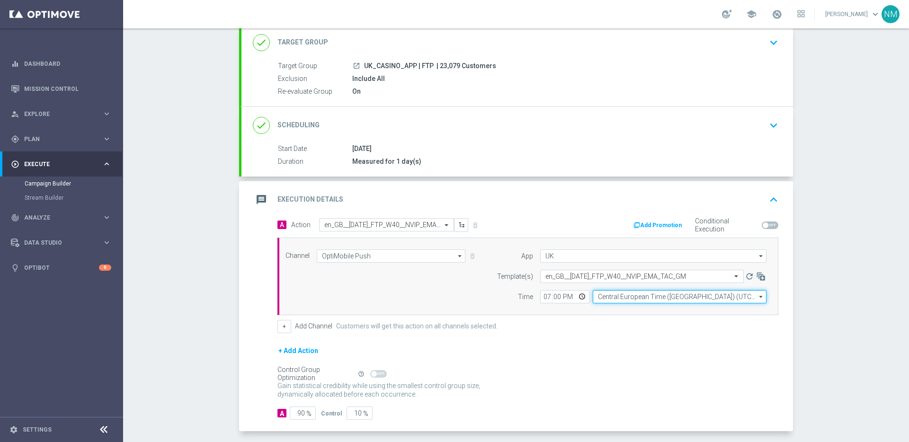
click at [626, 301] on input "Central European Time (Budapest) (UTC +02:00)" at bounding box center [680, 296] width 174 height 13
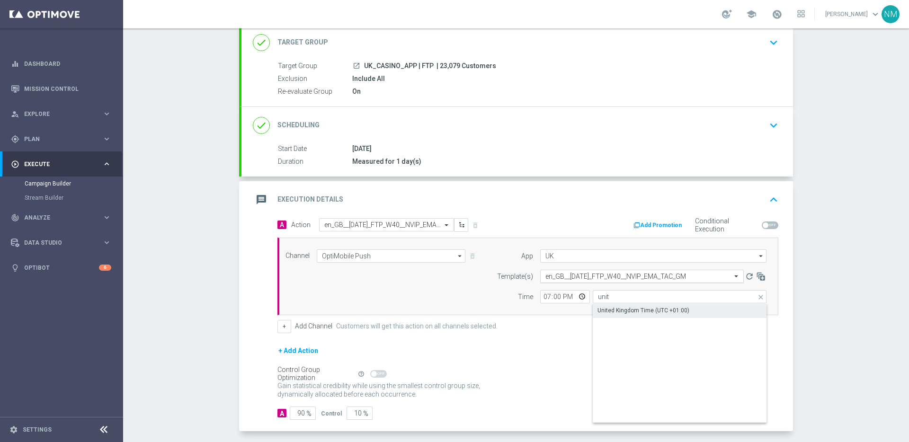
drag, startPoint x: 638, startPoint y: 312, endPoint x: 590, endPoint y: 276, distance: 60.4
click at [638, 312] on div "United Kingdom Time (UTC +01:00)" at bounding box center [644, 310] width 92 height 9
type input "United Kingdom Time (UTC +01:00)"
click at [582, 296] on input "19:00" at bounding box center [565, 296] width 50 height 13
type input "18:30"
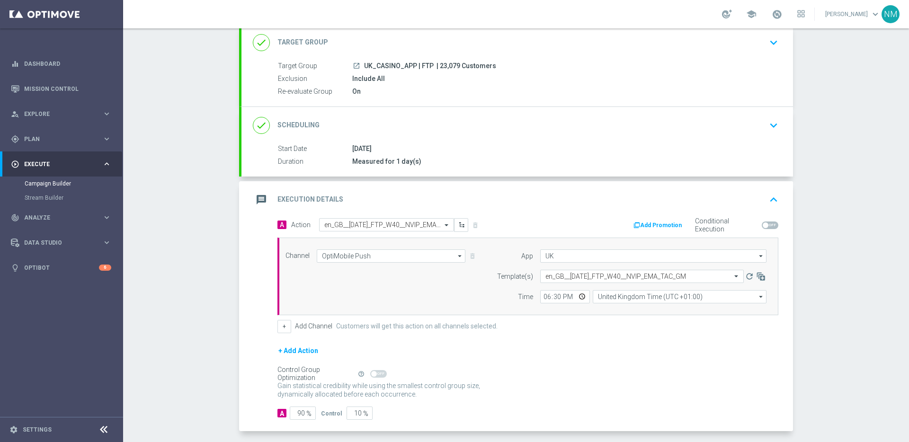
click at [648, 339] on form "A Action Select action en_GB__HALLOWEEN_FTP_W40__NVIP_EMA_TAC_GM delete_forever…" at bounding box center [527, 319] width 501 height 202
click at [298, 415] on input "90" at bounding box center [303, 413] width 26 height 13
type input "0"
type input "100"
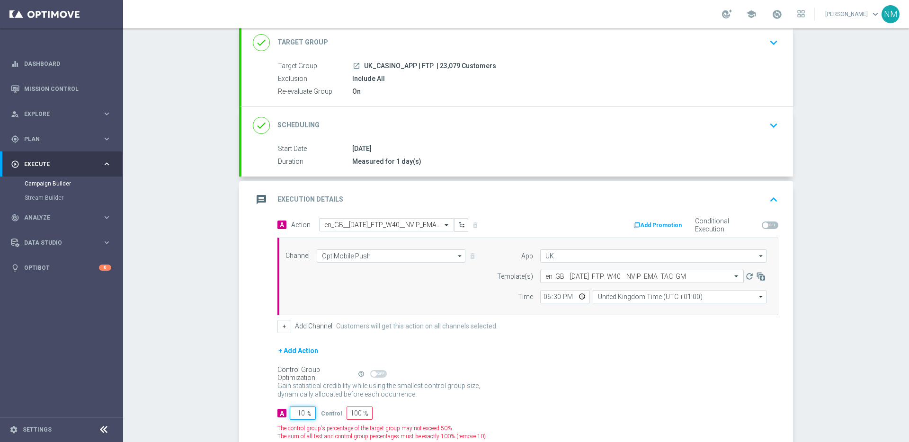
type input "100"
type input "0"
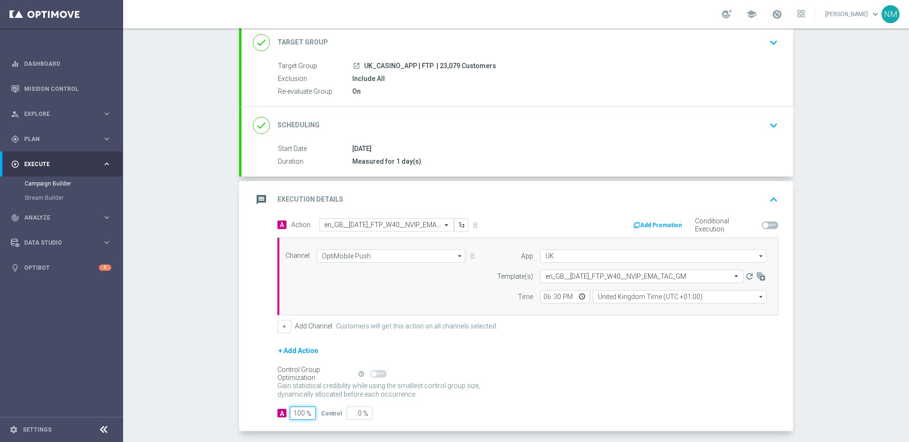
scroll to position [101, 0]
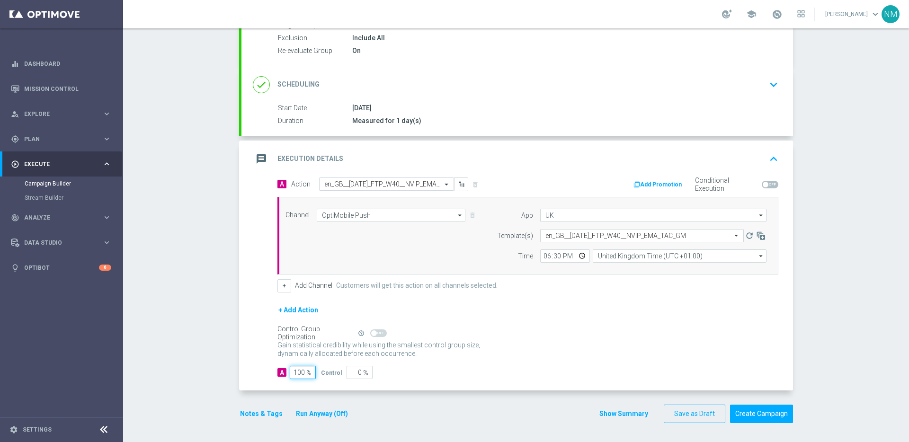
type input "10"
type input "90"
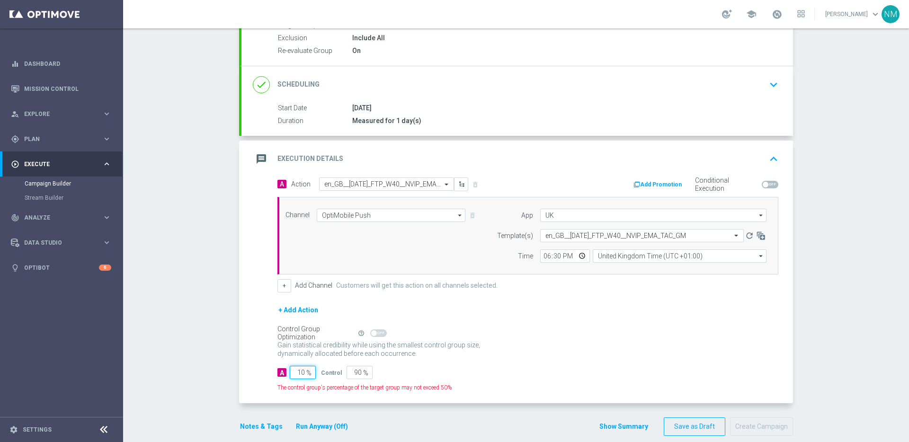
type input "0"
type input "100"
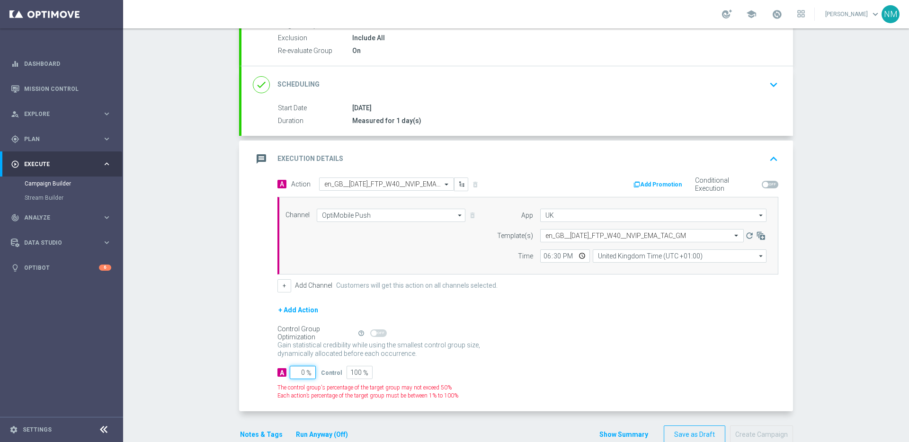
type input "90"
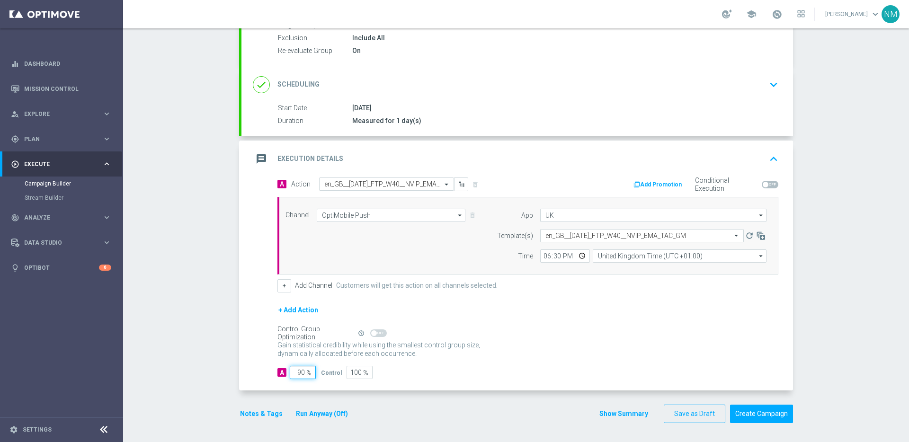
type input "10"
click at [436, 359] on div "Gain statistical credibility while using the smallest control group size, dynam…" at bounding box center [527, 350] width 501 height 23
click at [250, 413] on button "Notes & Tags" at bounding box center [261, 414] width 45 height 12
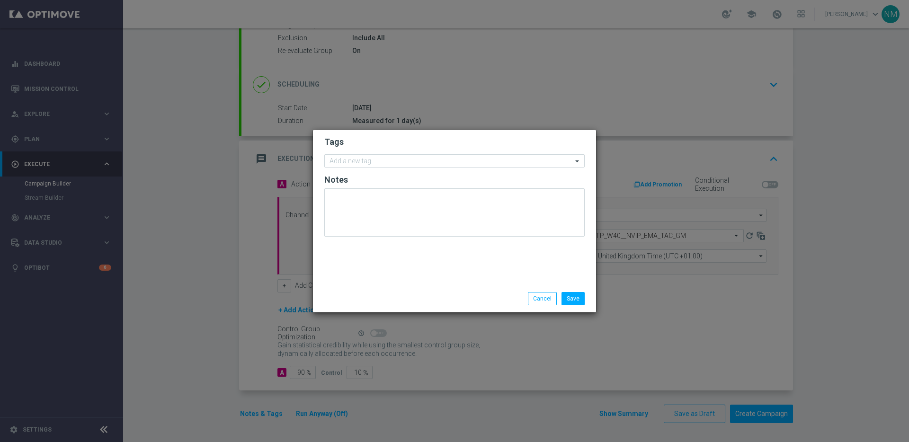
click at [357, 141] on h2 "Tags" at bounding box center [454, 141] width 260 height 11
click at [363, 160] on input "text" at bounding box center [451, 162] width 243 height 8
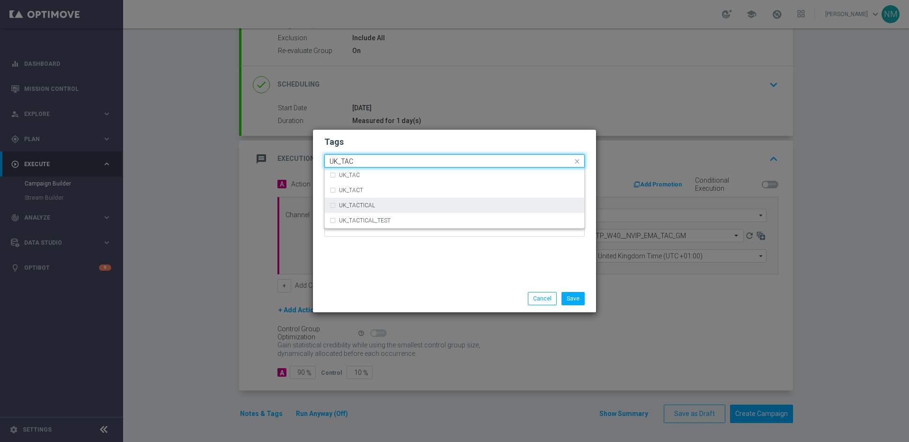
click at [407, 204] on div "UK_TACTICAL" at bounding box center [459, 206] width 241 height 6
type input "UK_TAC"
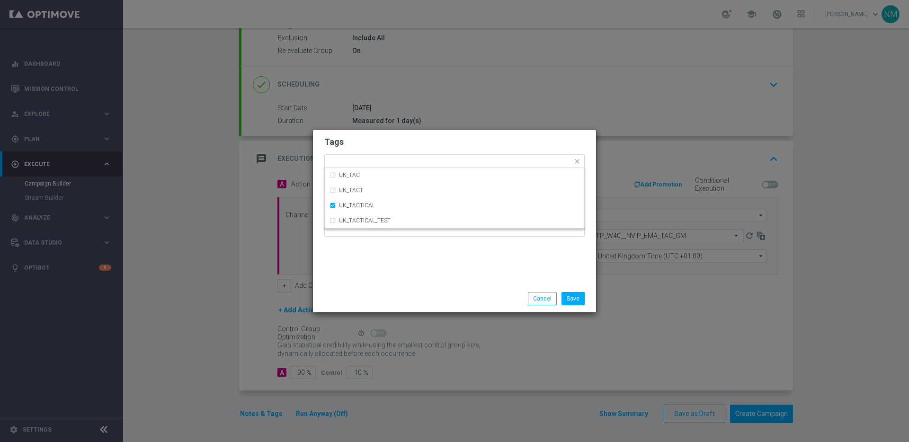
click at [415, 263] on div "Tags Quick find × UK_TACTICAL UK_TAC UK_TACT UK_TACTICAL UK_TACTICAL_TEST Notes" at bounding box center [454, 207] width 283 height 155
click at [580, 298] on button "Save" at bounding box center [573, 298] width 23 height 13
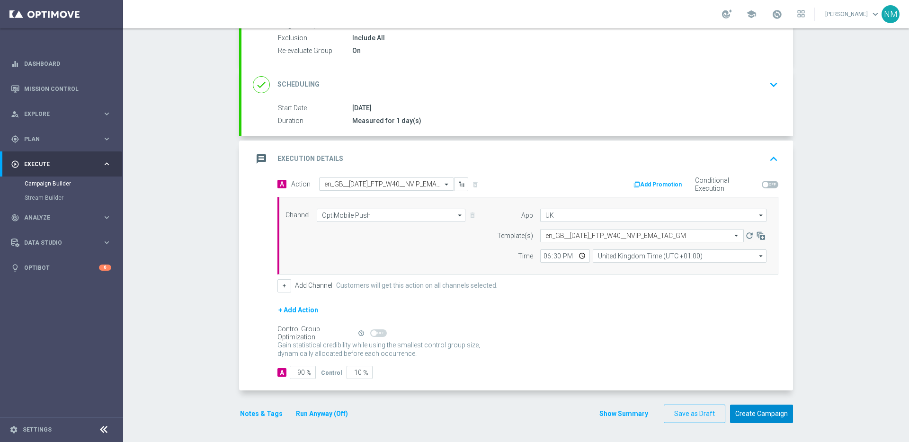
click at [746, 412] on button "Create Campaign" at bounding box center [761, 414] width 63 height 18
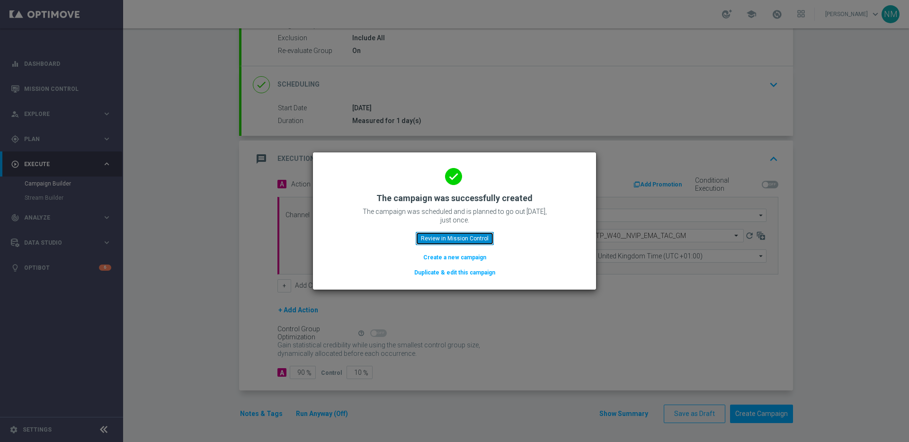
click at [483, 244] on button "Review in Mission Control" at bounding box center [455, 238] width 78 height 13
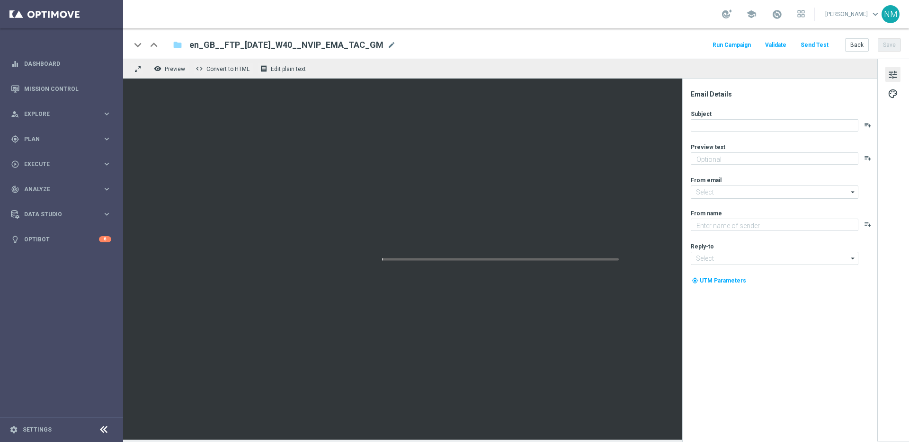
type textarea "Play every week for FREE for your chance to win HUGE PRIZES!"
type input "[EMAIL_ADDRESS][DOMAIN_NAME]"
type textarea "Lottoland"
type input "[EMAIL_ADDRESS][DOMAIN_NAME]"
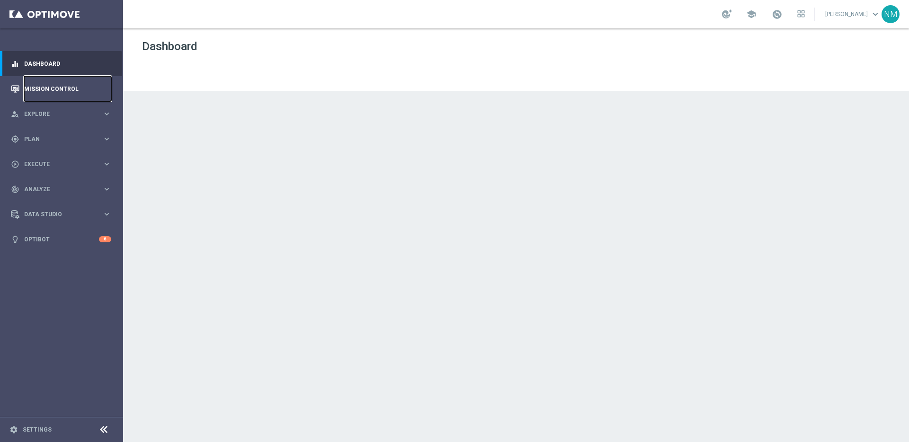
click at [55, 88] on link "Mission Control" at bounding box center [67, 88] width 87 height 25
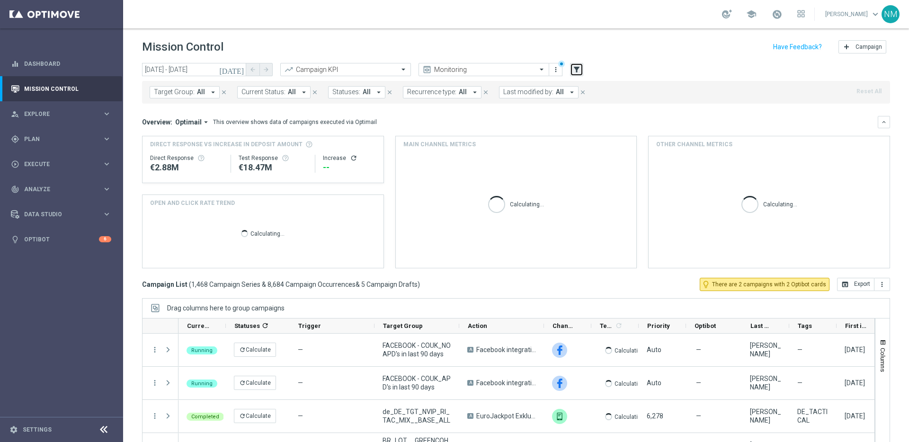
click at [580, 71] on icon "filter_alt" at bounding box center [576, 69] width 9 height 9
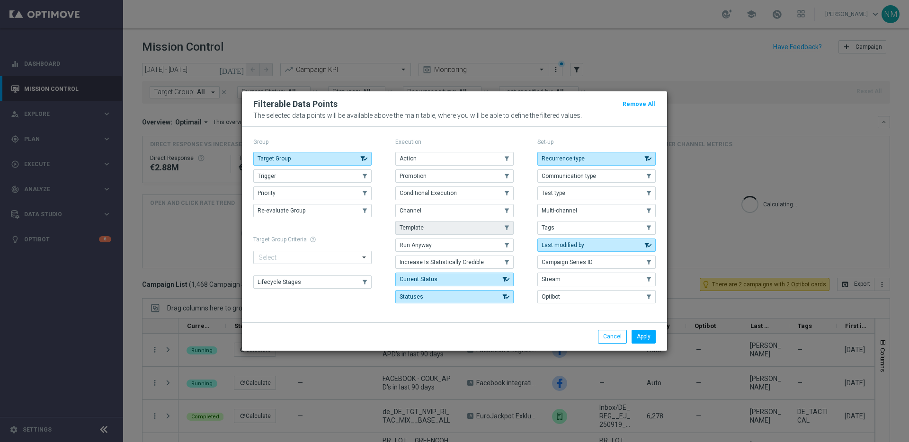
click at [437, 230] on button "Template" at bounding box center [454, 227] width 118 height 13
click at [645, 336] on button "Apply" at bounding box center [644, 336] width 24 height 13
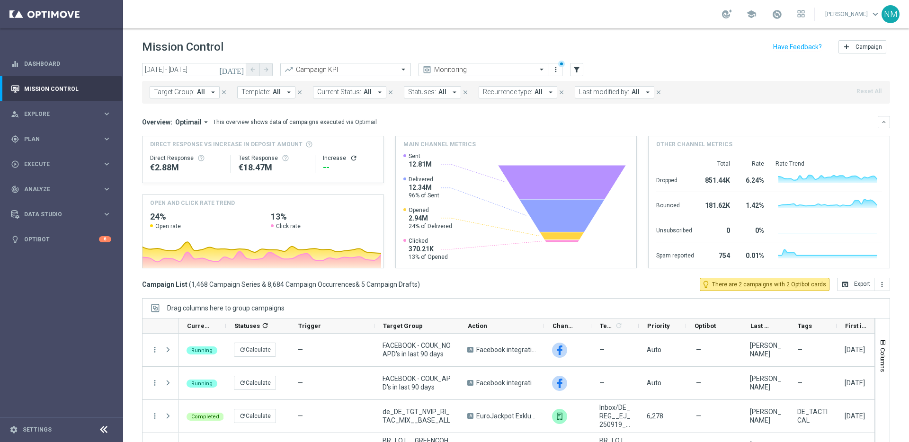
click at [278, 96] on button "Template: All arrow_drop_down" at bounding box center [266, 92] width 58 height 12
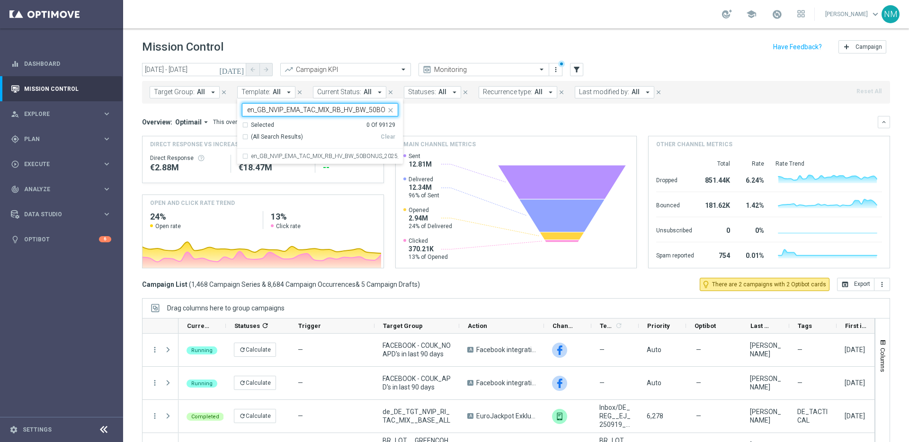
scroll to position [0, 36]
click at [293, 149] on div "en_GB_NVIP_EMA_TAC_MIX_RB_HV_BW_50BONUS_2025_A" at bounding box center [320, 156] width 156 height 15
type input "en_GB_NVIP_EMA_TAC_MIX_RB_HV_BW_50BONUS_2025_A"
click at [462, 123] on div "Overview: Optimail arrow_drop_down This overview shows data of campaigns execut…" at bounding box center [510, 122] width 736 height 9
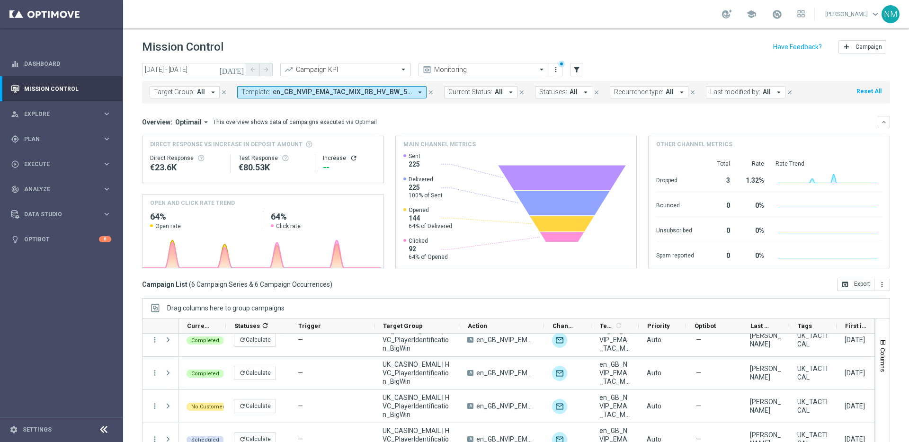
click at [239, 68] on icon "[DATE]" at bounding box center [232, 69] width 26 height 9
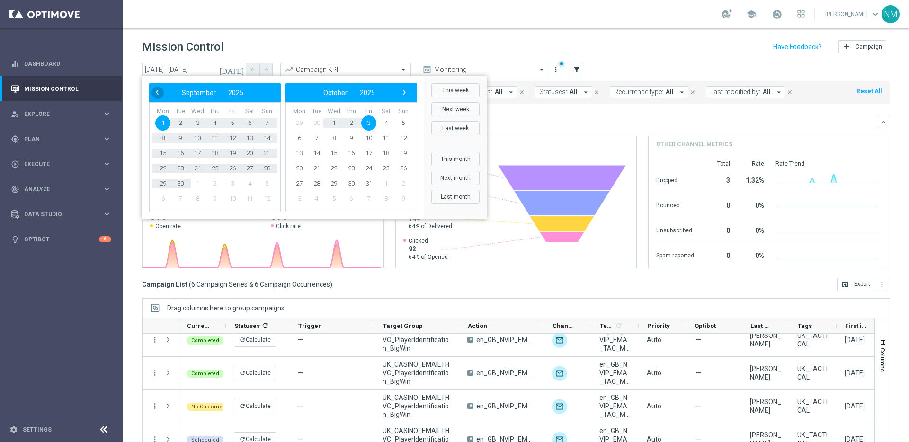
click at [158, 90] on span "‹" at bounding box center [157, 92] width 12 height 12
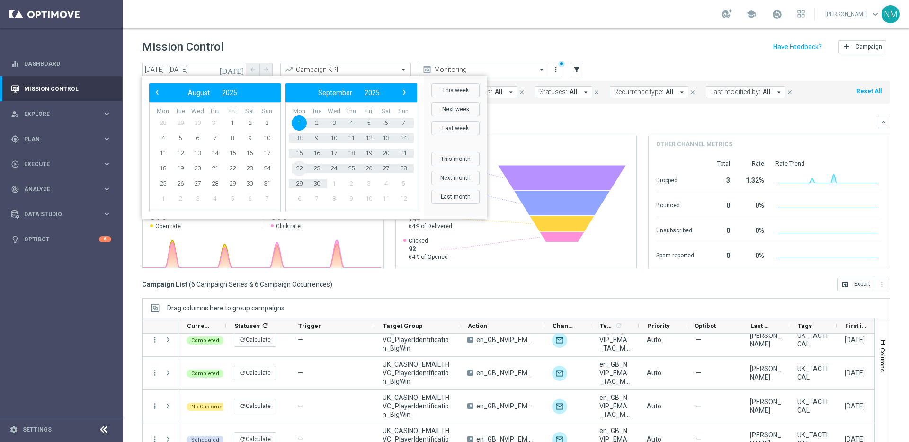
click at [298, 168] on span "22" at bounding box center [299, 168] width 15 height 15
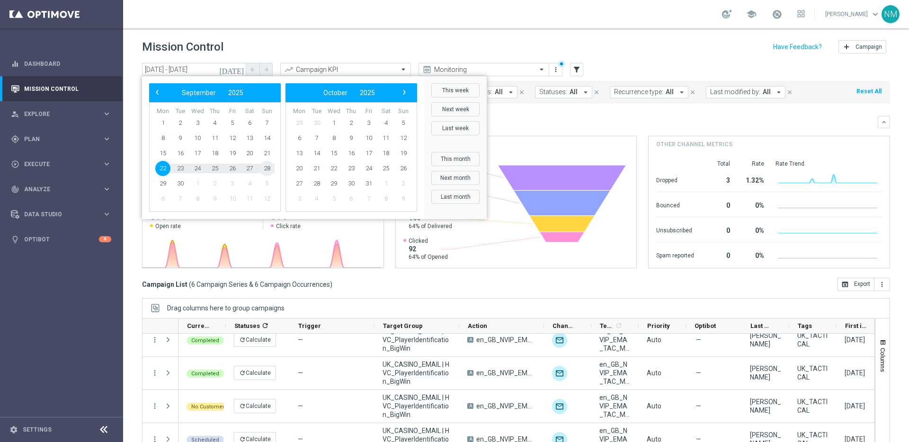
click at [268, 164] on span "28" at bounding box center [266, 168] width 15 height 15
type input "22 Sep 2025 - 28 Sep 2025"
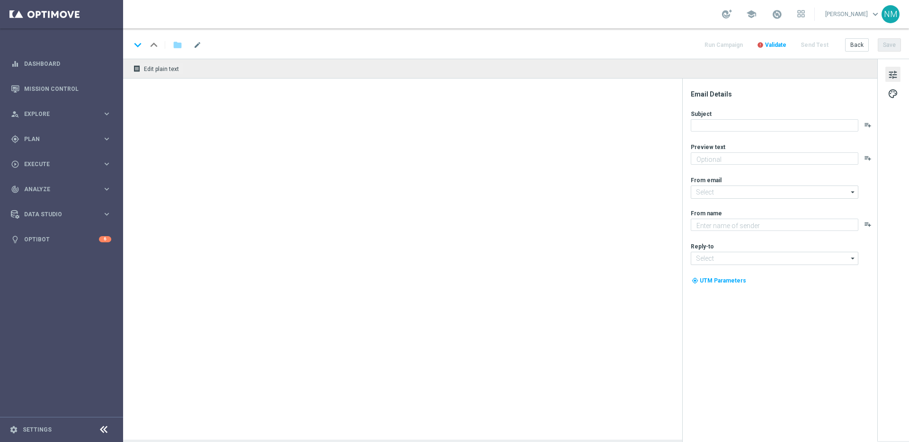
type textarea "We miss you 🥹"
type textarea "Lottoland"
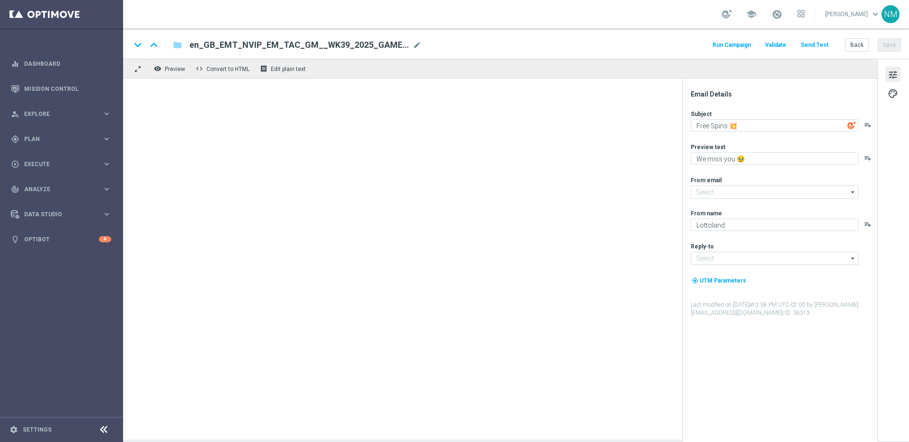
type input "[EMAIL_ADDRESS][DOMAIN_NAME]"
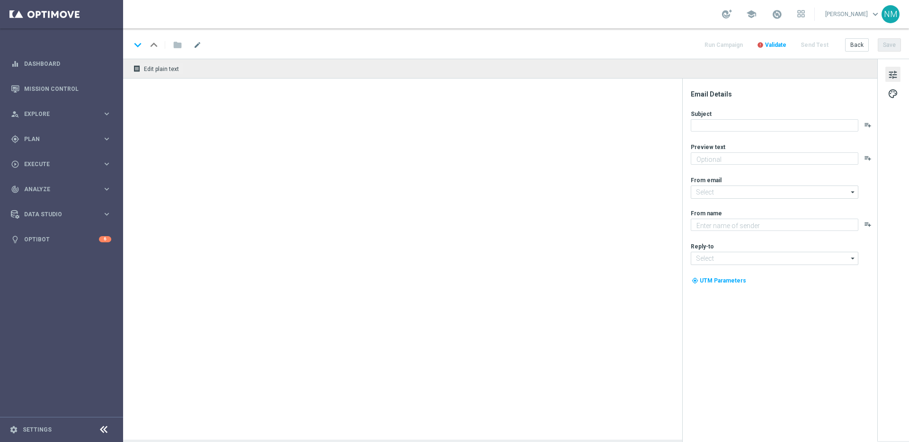
type textarea "Something from us, on us!"
type textarea "Lottoland"
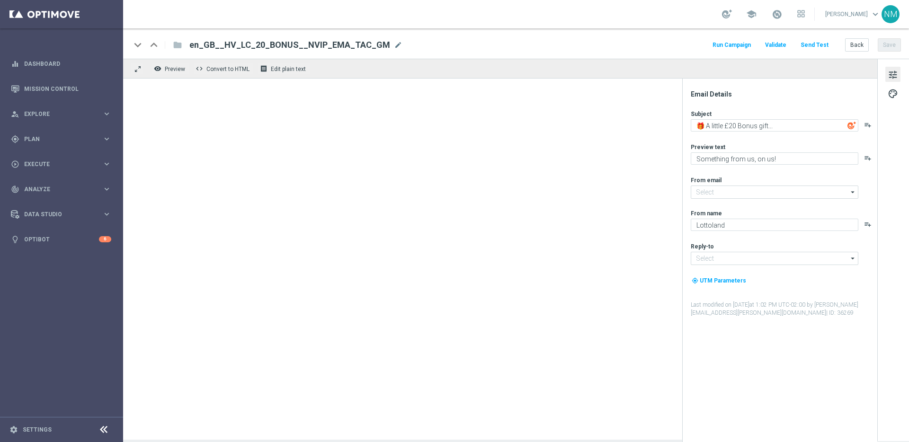
type input "[EMAIL_ADDRESS][DOMAIN_NAME]"
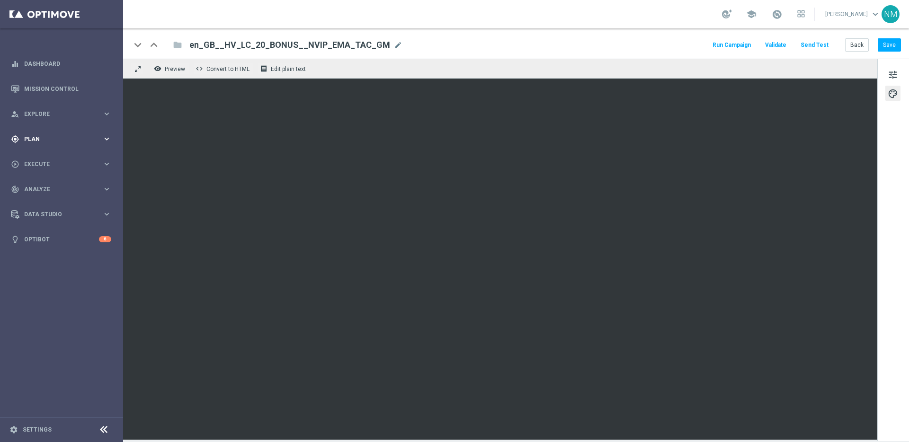
click at [48, 141] on span "Plan" at bounding box center [63, 139] width 78 height 6
click at [49, 155] on link "Target Groups" at bounding box center [62, 159] width 74 height 8
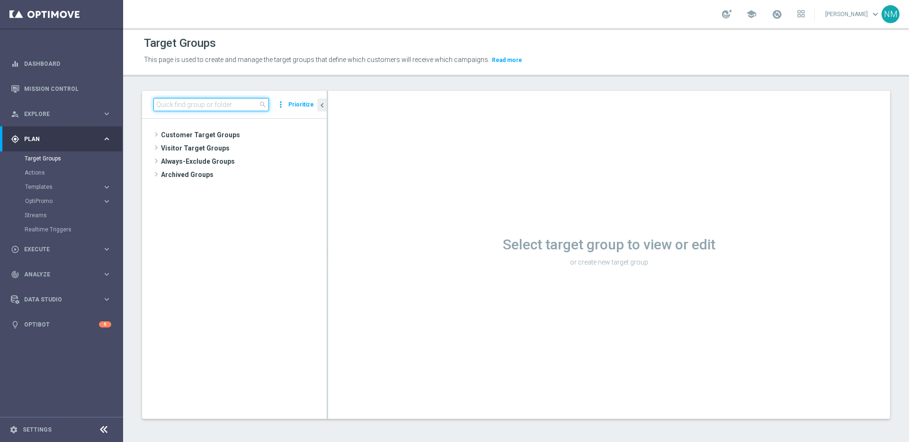
click at [235, 102] on input at bounding box center [211, 104] width 116 height 13
paste input "UK_CASINO_EMAIL | HV Reactivation | Excl. BAU Games React"
type input "UK_CASINO_EMAIL | HV Reactivation | Excl. BAU Games React"
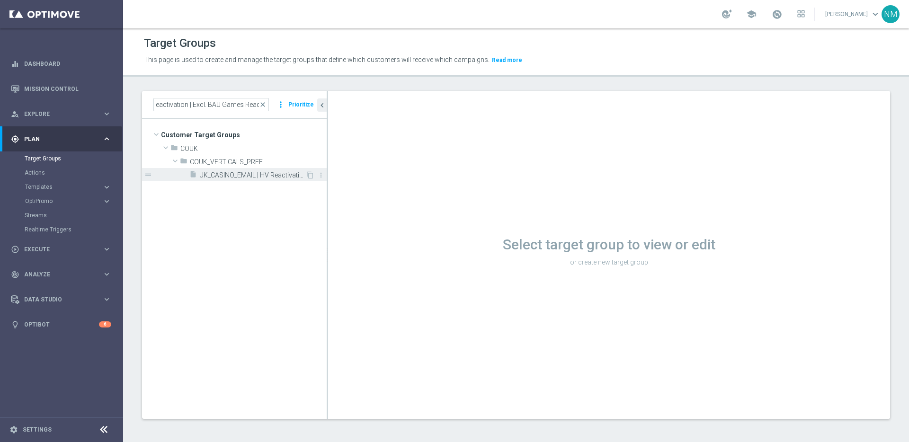
click at [267, 171] on span "UK_CASINO_EMAIL | HV Reactivation | Excl. BAU Games React" at bounding box center [252, 175] width 106 height 8
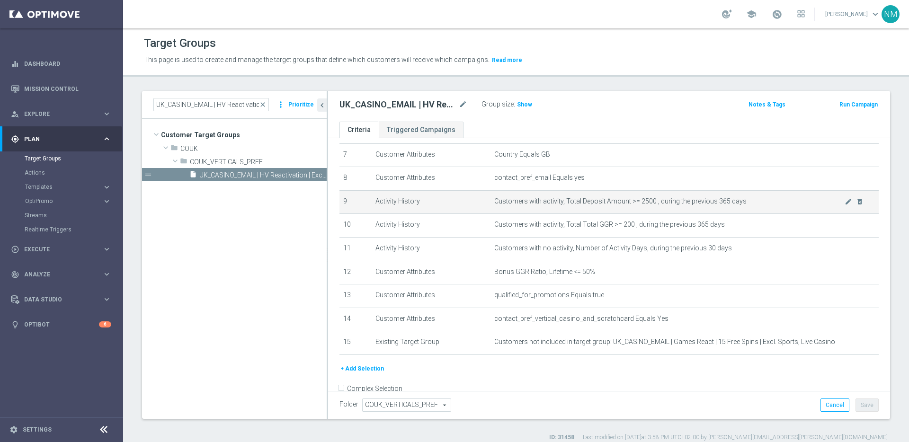
scroll to position [186, 0]
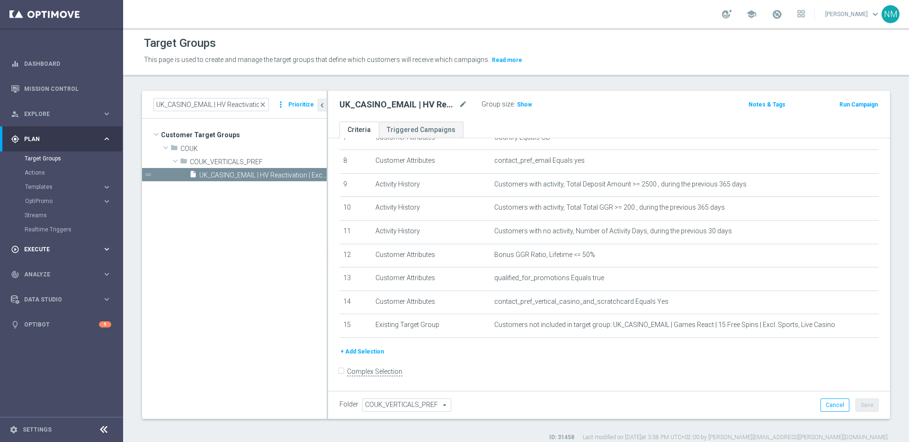
click at [62, 245] on div "play_circle_outline Execute" at bounding box center [56, 249] width 91 height 9
click at [44, 182] on link "Campaign Builder" at bounding box center [62, 184] width 74 height 8
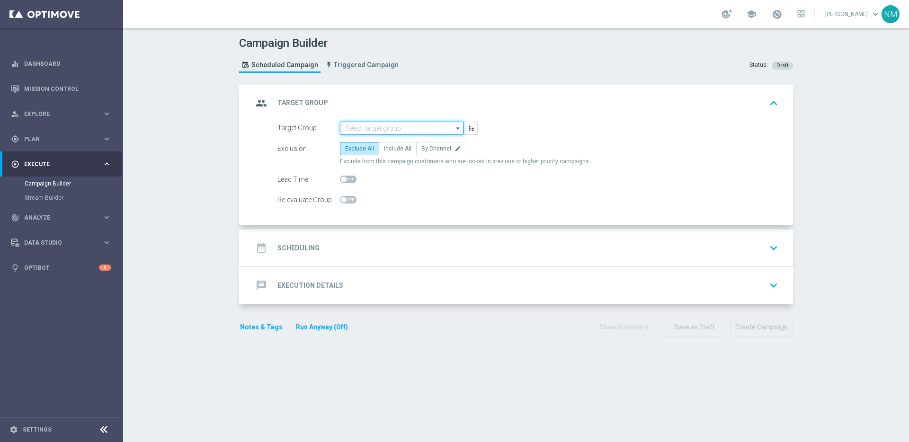
click at [384, 127] on input at bounding box center [402, 128] width 124 height 13
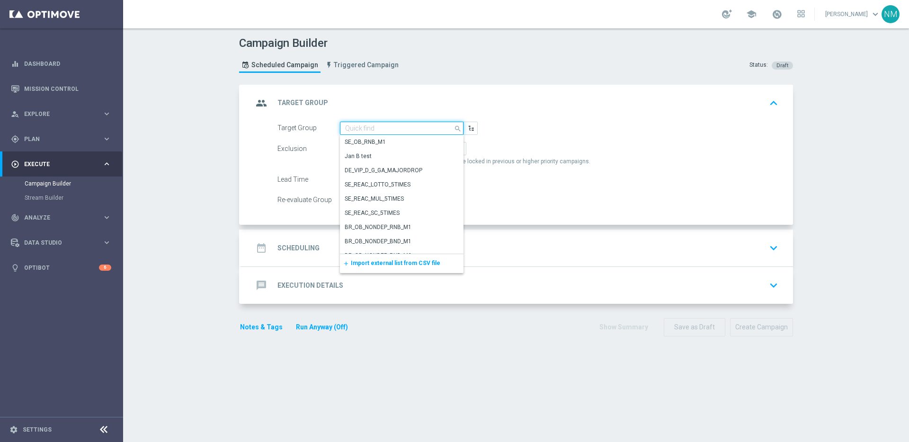
paste input "UK_CASINO_EMAIL | HV Reactivation | Excl. BAU Games React"
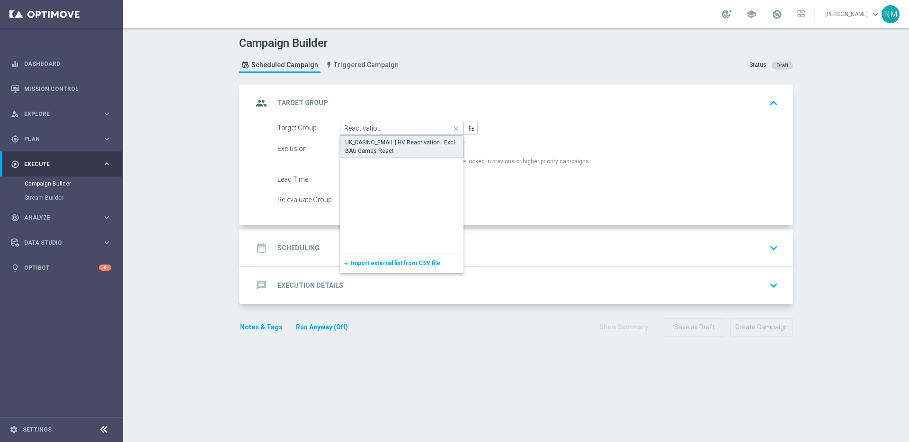
click at [388, 151] on div "UK_CASINO_EMAIL | HV Reactivation | Excl. BAU Games React" at bounding box center [401, 146] width 113 height 17
type input "UK_CASINO_EMAIL | HV Reactivation | Excl. BAU Games React"
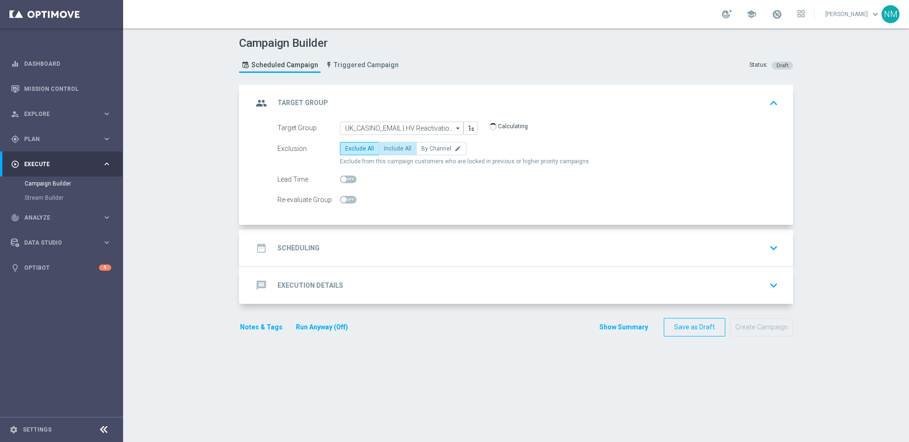
scroll to position [0, 0]
click at [392, 150] on span "Include All" at bounding box center [397, 148] width 27 height 7
click at [390, 150] on input "Include All" at bounding box center [387, 150] width 6 height 6
radio input "true"
click at [357, 236] on div "date_range Scheduling keyboard_arrow_down" at bounding box center [517, 248] width 552 height 37
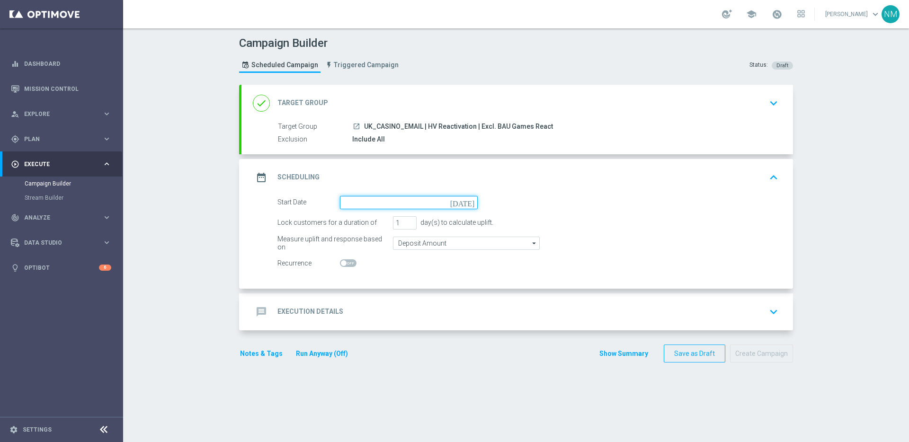
click at [392, 199] on input at bounding box center [409, 202] width 138 height 13
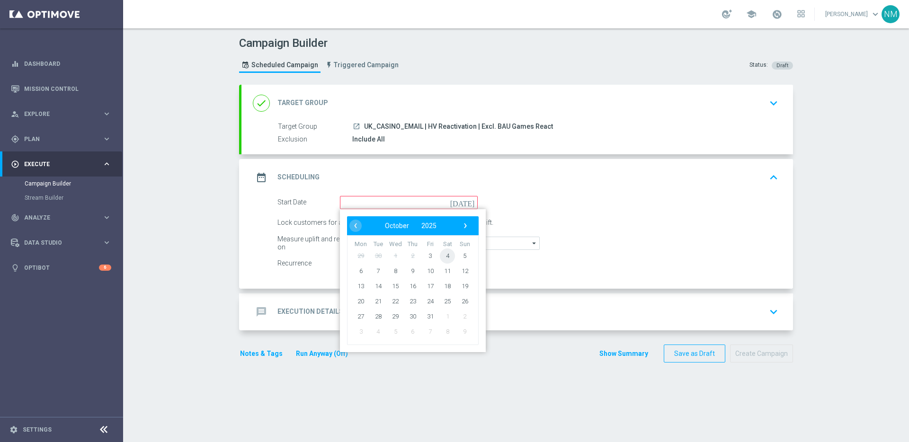
click at [442, 257] on span "4" at bounding box center [447, 255] width 15 height 15
type input "04 Oct 2025"
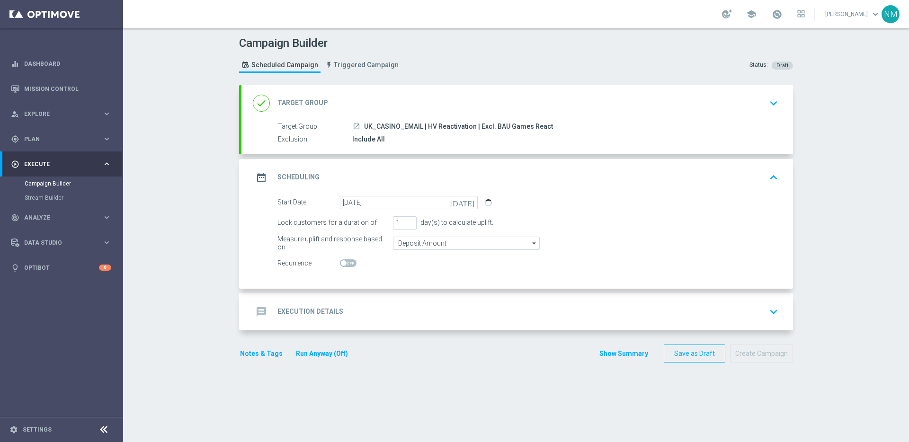
click at [400, 305] on div "message Execution Details keyboard_arrow_down" at bounding box center [517, 312] width 529 height 18
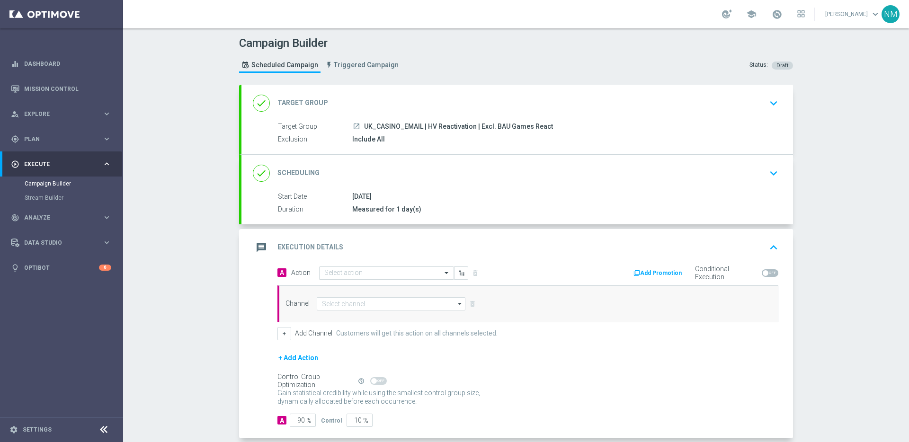
click at [363, 276] on input "text" at bounding box center [377, 273] width 106 height 8
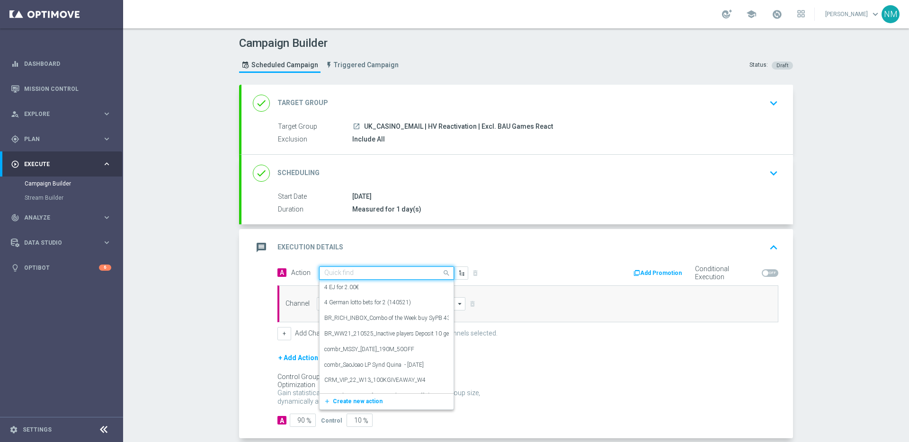
paste input "en_GB__HIGH_V_GAMES_REACT_GGAMES__NVIP_EMA_TAC_GM"
type input "en_GB__HIGH_V_GAMES_REACT_GGAMES__NVIP_EMA_TAC_GM"
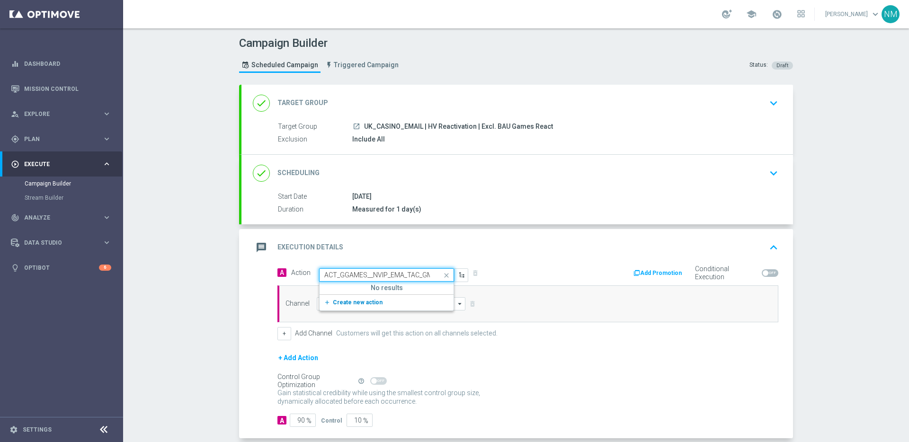
click at [359, 303] on span "Create new action" at bounding box center [358, 302] width 50 height 7
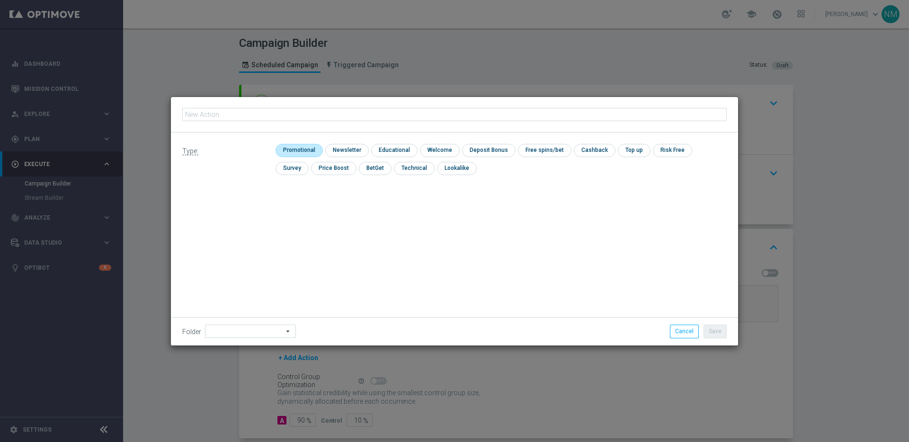
type input "en_GB__HIGH_V_GAMES_REACT_GGAMES__NVIP_EMA_TAC_GM"
click at [315, 152] on input "checkbox" at bounding box center [298, 150] width 45 height 13
checkbox input "true"
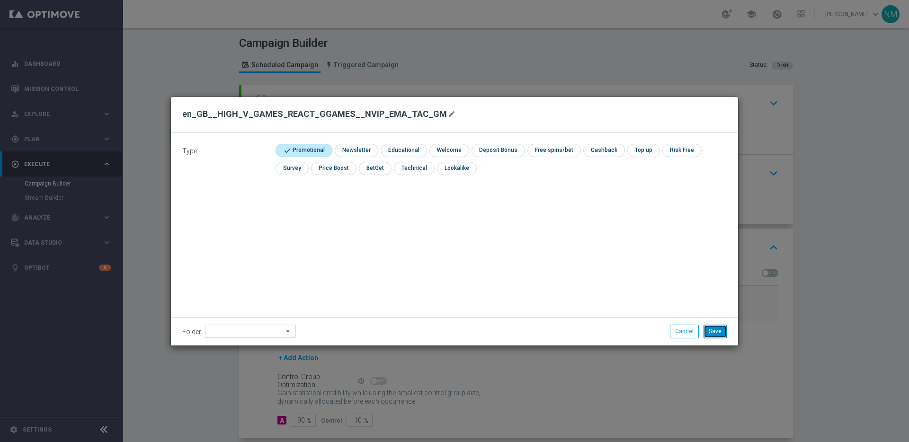
click at [719, 330] on button "Save" at bounding box center [715, 331] width 23 height 13
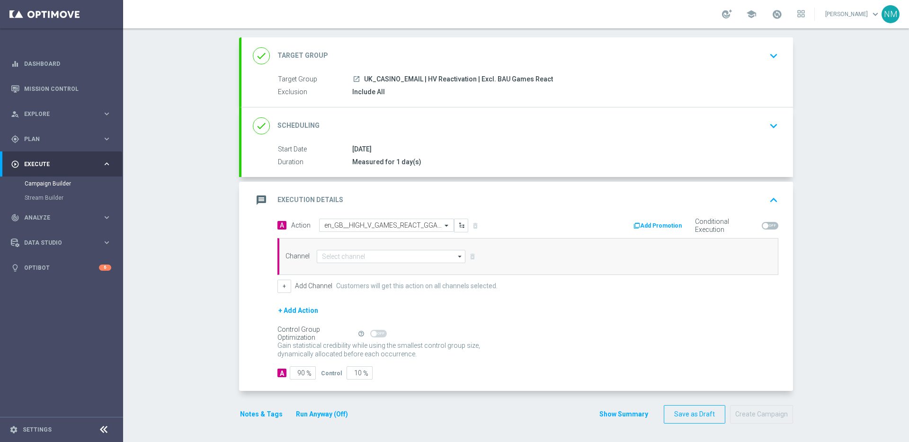
scroll to position [48, 0]
click at [349, 255] on input at bounding box center [391, 256] width 149 height 13
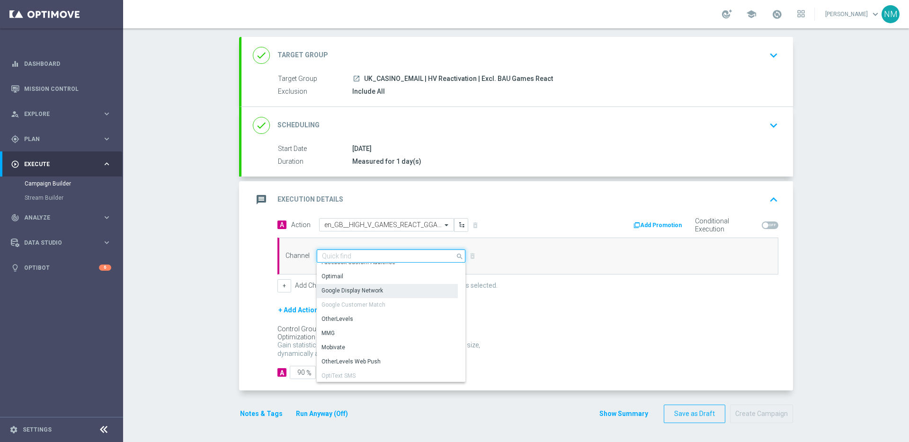
scroll to position [0, 0]
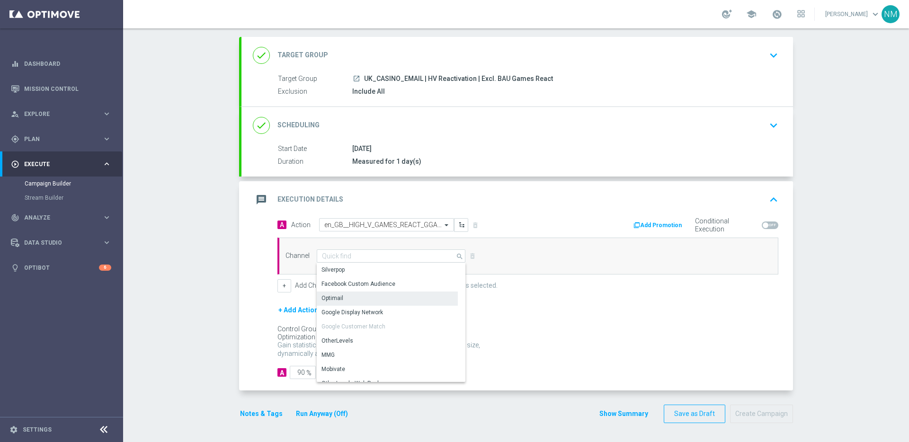
click at [340, 297] on div "Optimail" at bounding box center [387, 298] width 141 height 13
type input "Optimail"
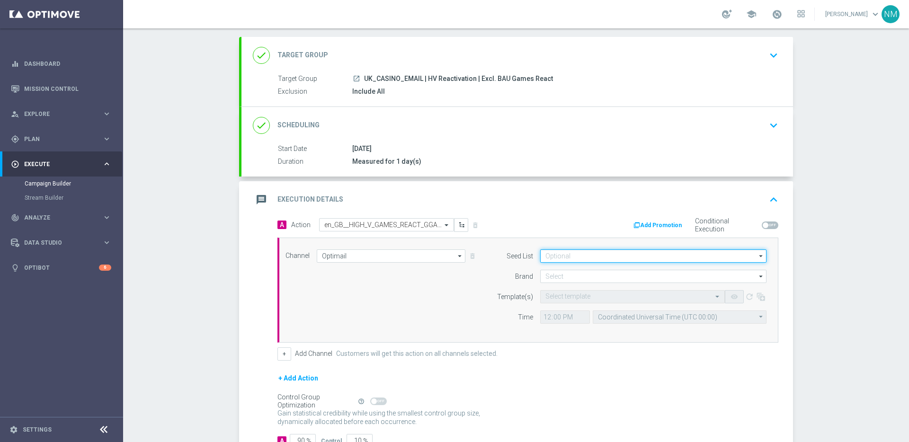
click at [602, 260] on input at bounding box center [653, 256] width 226 height 13
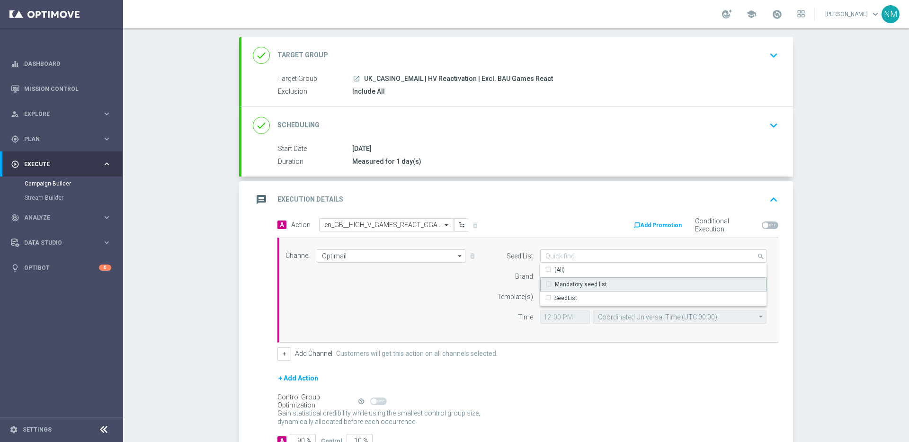
click at [569, 287] on div "Mandatory seed list" at bounding box center [581, 284] width 52 height 9
click at [473, 265] on div "Channel Optimail Optimail arrow_drop_down Show Selected 1 of 26 Silverpop" at bounding box center [525, 290] width 495 height 81
type input "Mandatory seed list"
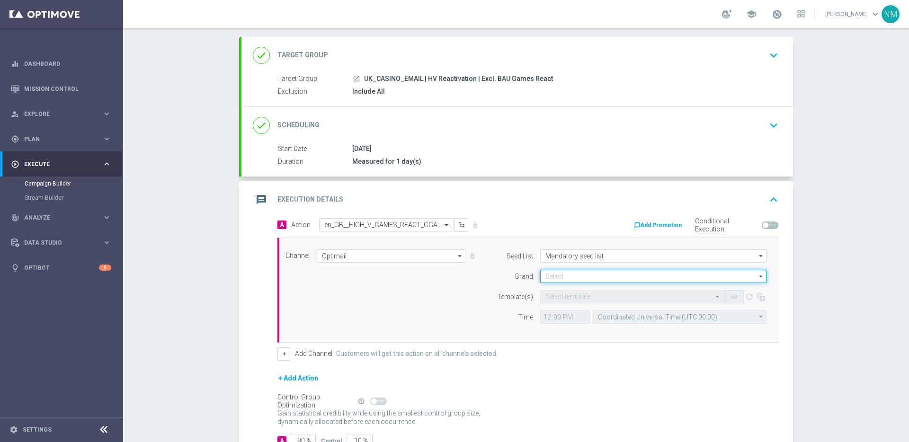
click at [568, 272] on input at bounding box center [653, 276] width 226 height 13
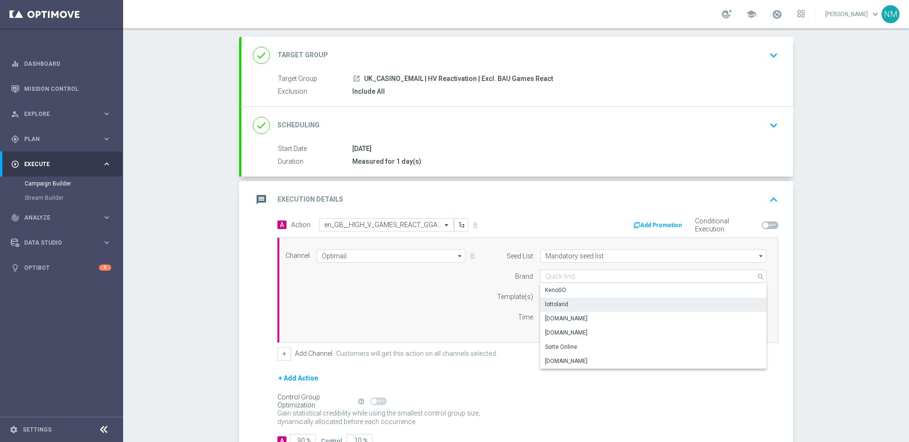
click at [567, 303] on div "lottoland" at bounding box center [653, 304] width 226 height 13
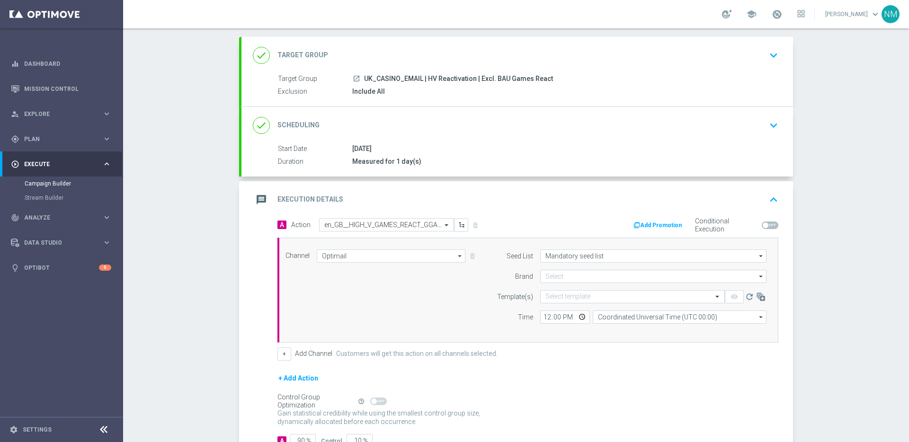
type input "lottoland"
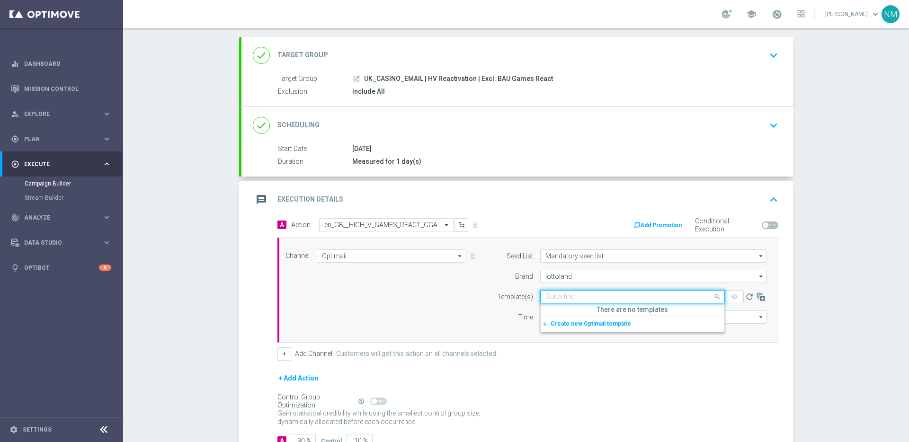
click at [567, 299] on input "text" at bounding box center [622, 297] width 155 height 8
paste input "en_GB__HIGH_V_GAMES_REACT_GGAMES__NVIP_EMA_TAC_GM"
click at [571, 314] on label "en_GB__HIGH_V_GAMES_REACT_GGAMES__NVIP_EMA_TAC_GM" at bounding box center [628, 311] width 167 height 8
type input "en_GB__HIGH_V_GAMES_REACT_GGAMES__NVIP_EMA_TAC_GM"
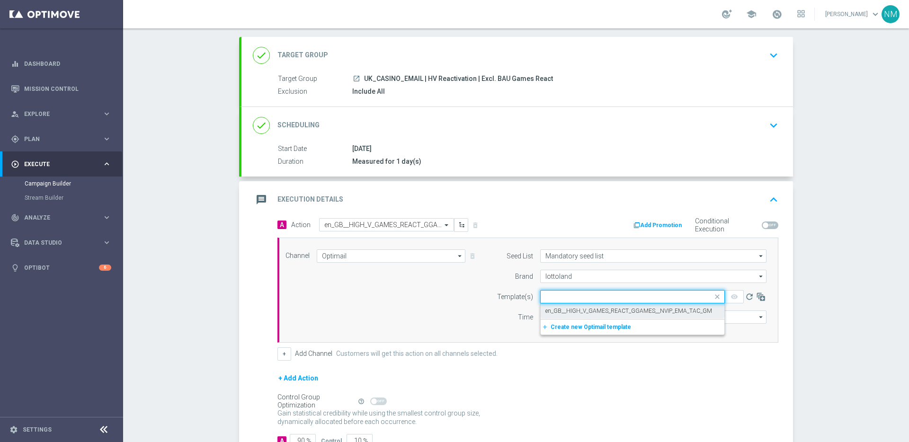
scroll to position [0, 0]
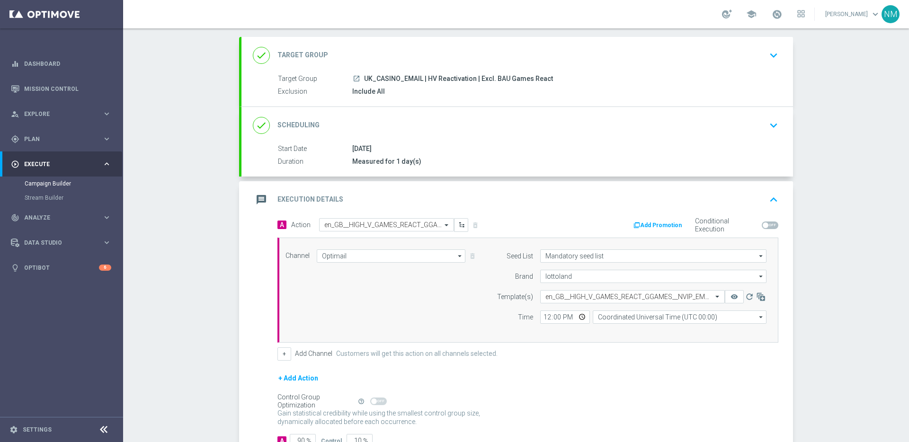
click at [661, 229] on button "Add Promotion" at bounding box center [659, 225] width 53 height 10
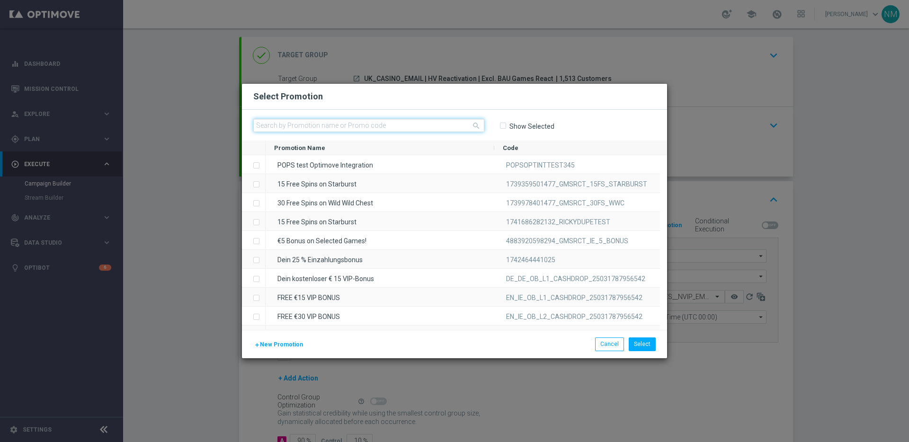
click at [359, 121] on input "text" at bounding box center [368, 125] width 231 height 13
paste input ""UK_OCT2025_20FS_GAMESR ""
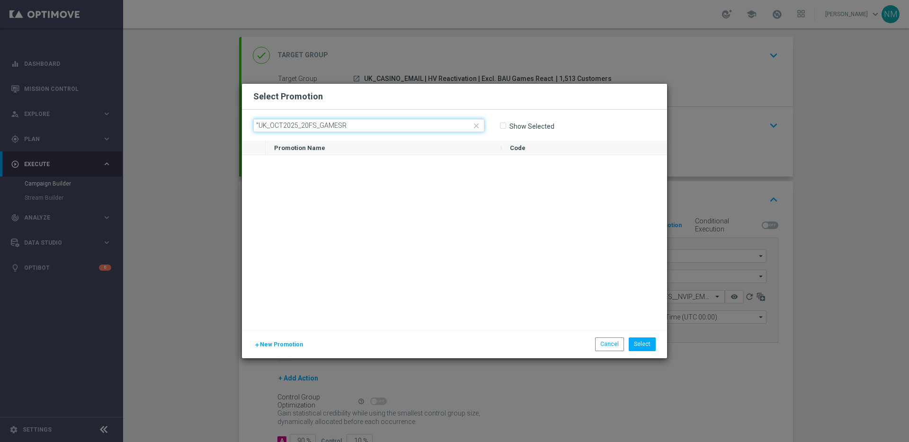
click at [259, 124] on input ""UK_OCT2025_20FS_GAMESR" at bounding box center [368, 125] width 231 height 13
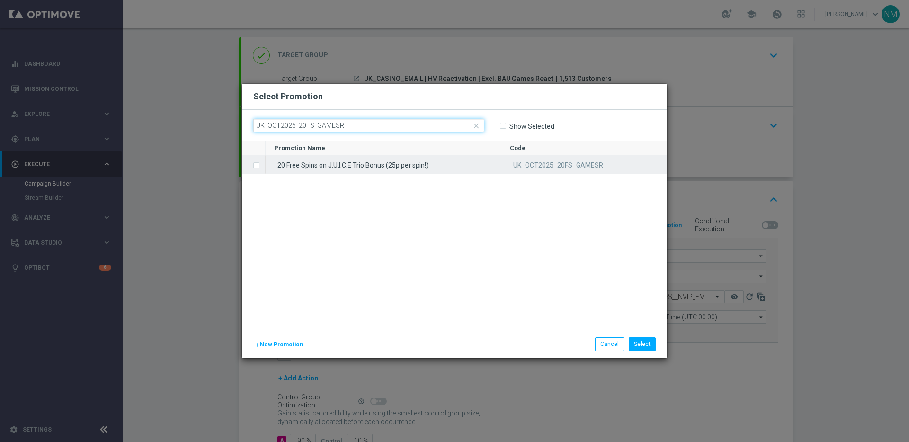
type input "UK_OCT2025_20FS_GAMESR"
click at [323, 163] on div "20 Free Spins on J.U.I.C.E Trio Bonus (25p per spin!)" at bounding box center [384, 164] width 236 height 18
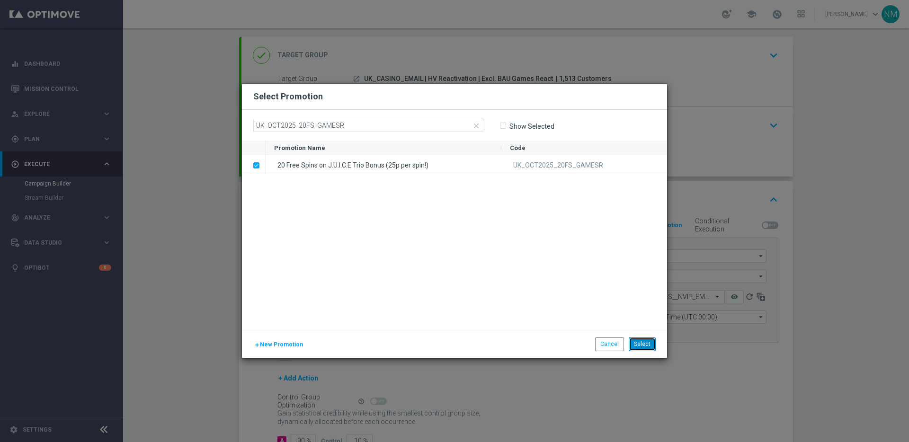
click at [636, 346] on button "Select" at bounding box center [642, 344] width 27 height 13
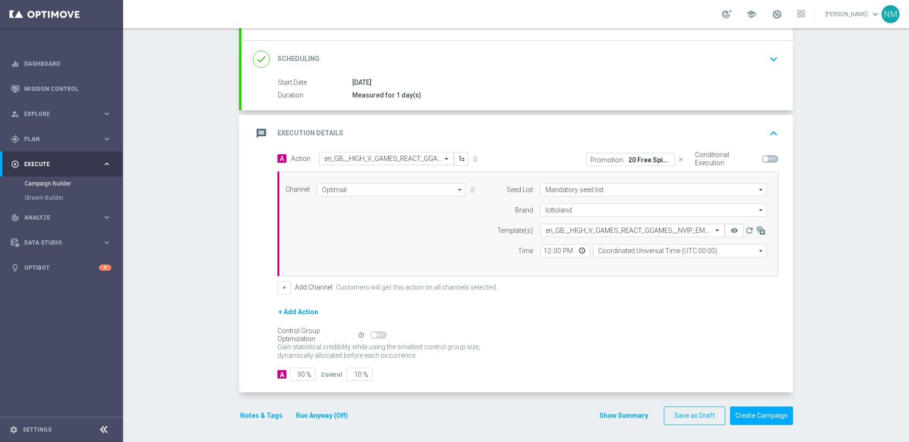
scroll to position [116, 0]
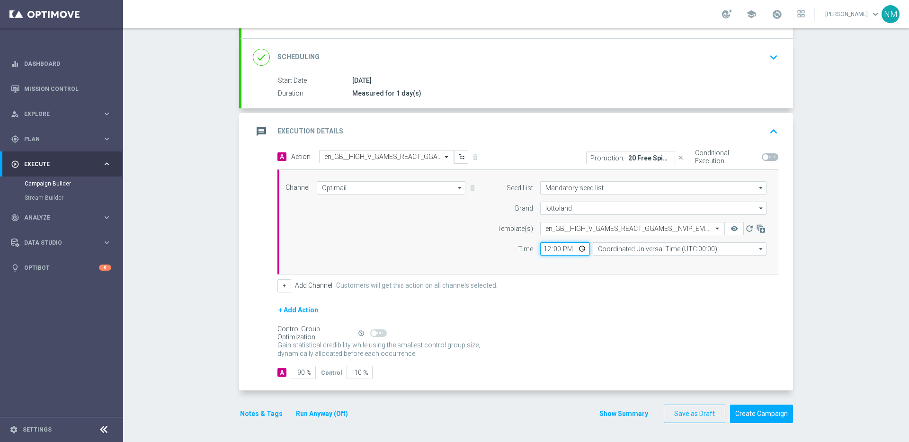
click at [580, 251] on input "12:00" at bounding box center [565, 248] width 50 height 13
type input "10:00"
click at [627, 290] on div "+ Add Channel Customers will get this action on all channels selected." at bounding box center [527, 285] width 501 height 13
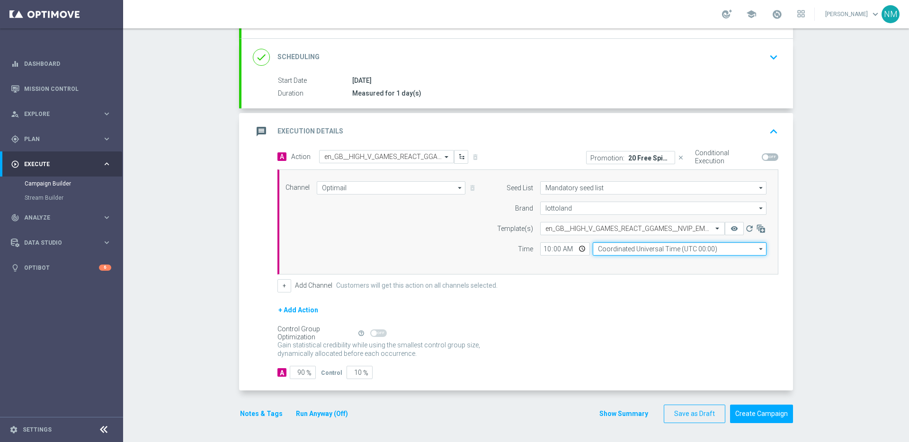
click at [621, 252] on input "Coordinated Universal Time (UTC 00:00)" at bounding box center [680, 248] width 174 height 13
click at [630, 269] on div "United Kingdom Time (UTC +01:00)" at bounding box center [680, 263] width 174 height 14
click at [705, 262] on div "United Kingdom Time (UTC +01:00)" at bounding box center [680, 263] width 174 height 14
type input "United Kingdom Time (UTC +01:00)"
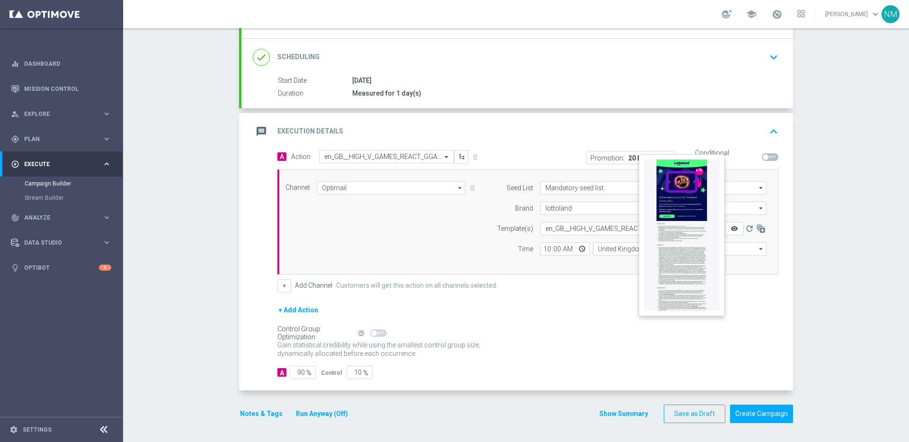
click at [732, 230] on icon "remove_red_eye" at bounding box center [735, 229] width 8 height 8
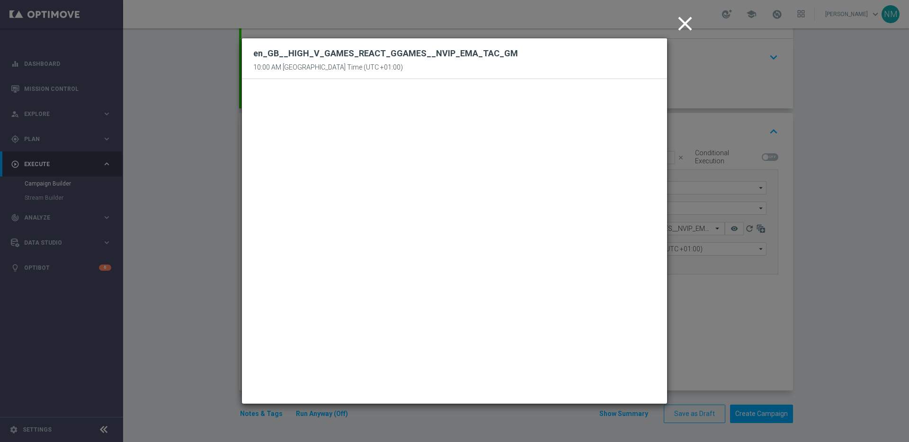
click at [678, 24] on icon "close" at bounding box center [685, 24] width 24 height 24
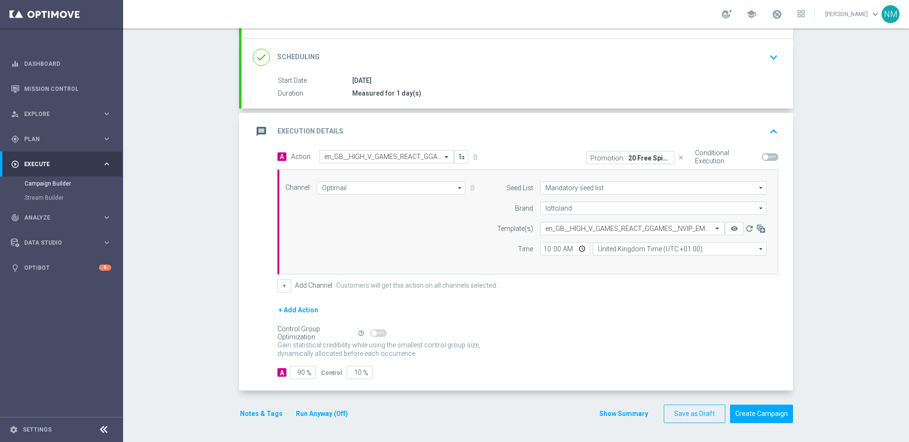
click at [270, 414] on button "Notes & Tags" at bounding box center [261, 414] width 45 height 12
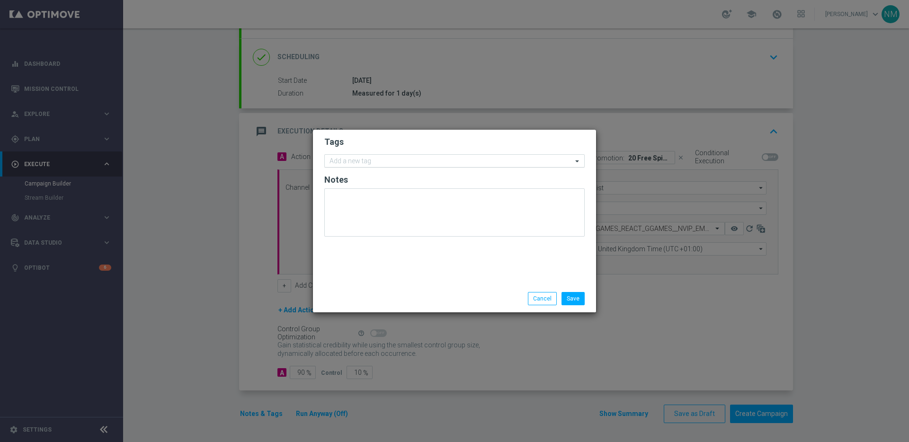
click at [345, 156] on div "Add a new tag" at bounding box center [449, 161] width 248 height 12
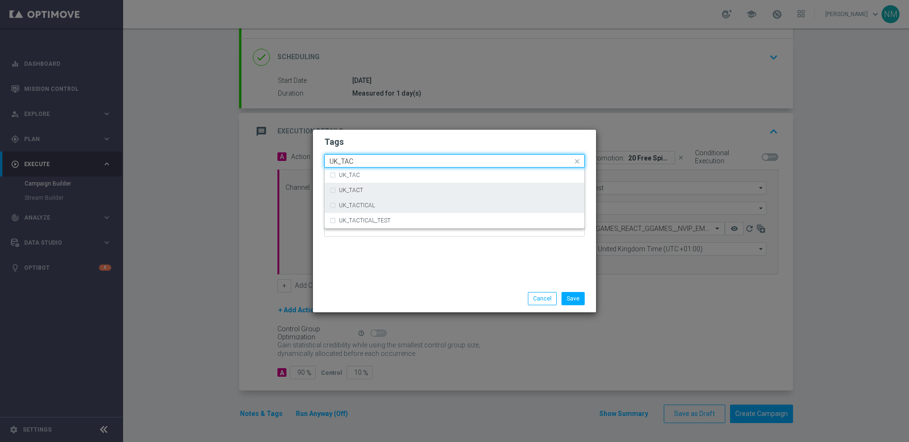
click at [387, 198] on div "UK_TACTICAL" at bounding box center [455, 205] width 250 height 15
type input "UK_TAC"
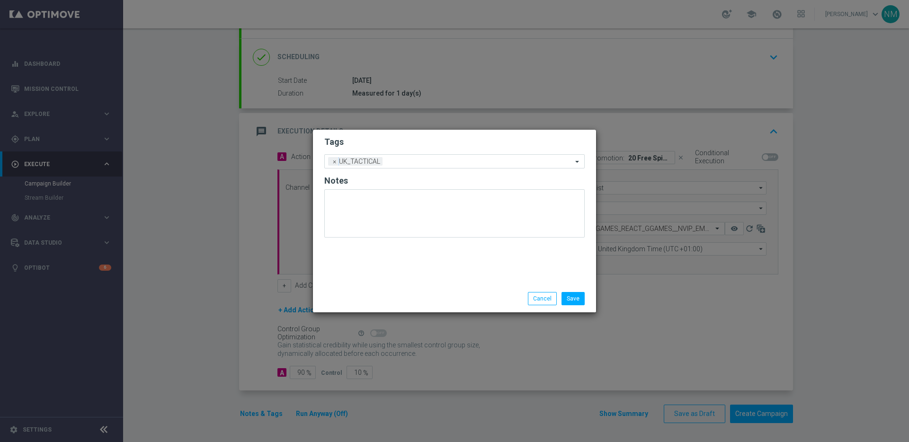
click at [425, 284] on div "Tags Add a new tag × UK_TACTICAL Notes" at bounding box center [454, 207] width 283 height 155
click at [576, 298] on button "Save" at bounding box center [573, 298] width 23 height 13
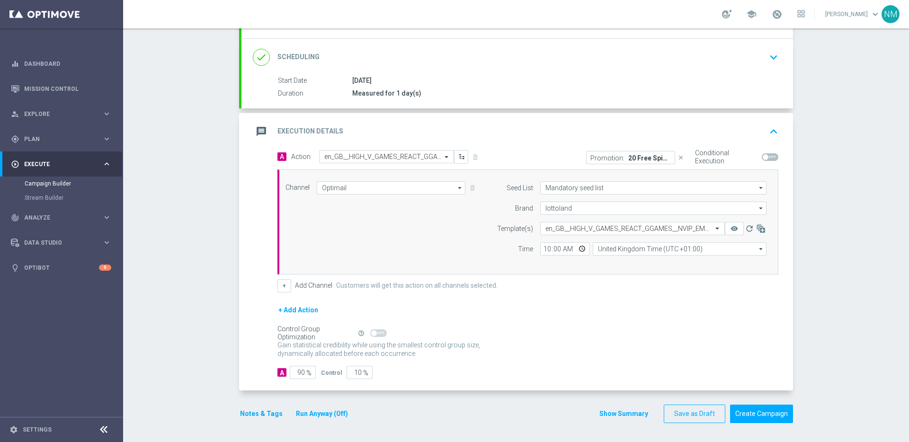
click at [763, 157] on span at bounding box center [766, 157] width 6 height 6
click at [762, 157] on input "checkbox" at bounding box center [770, 157] width 17 height 8
checkbox input "true"
click at [748, 410] on button "Create Campaign" at bounding box center [761, 414] width 63 height 18
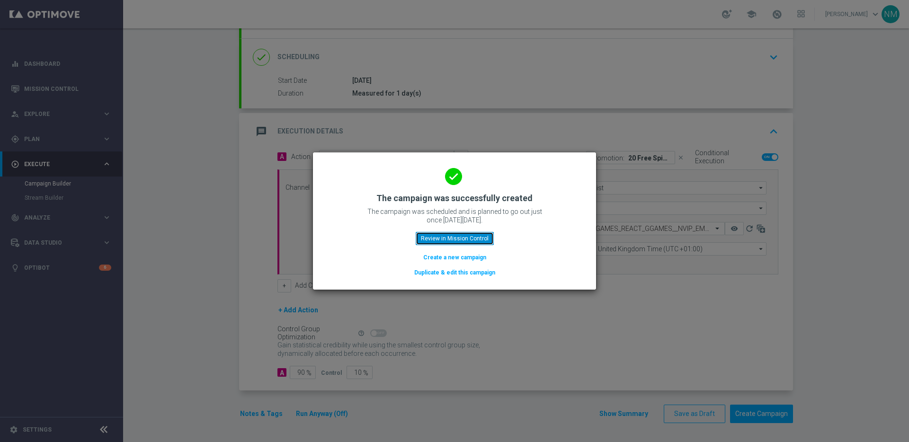
click at [427, 240] on button "Review in Mission Control" at bounding box center [455, 238] width 78 height 13
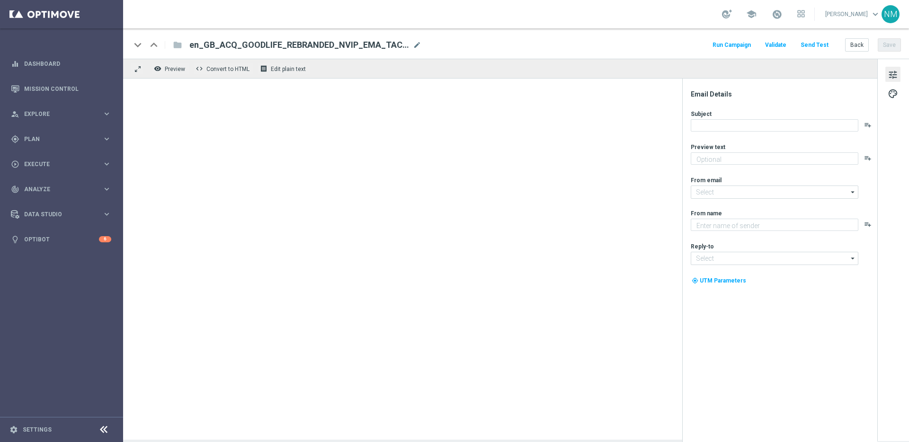
type textarea "Secure your extra entries and get even closer to the major prize"
type textarea "Lottoland"
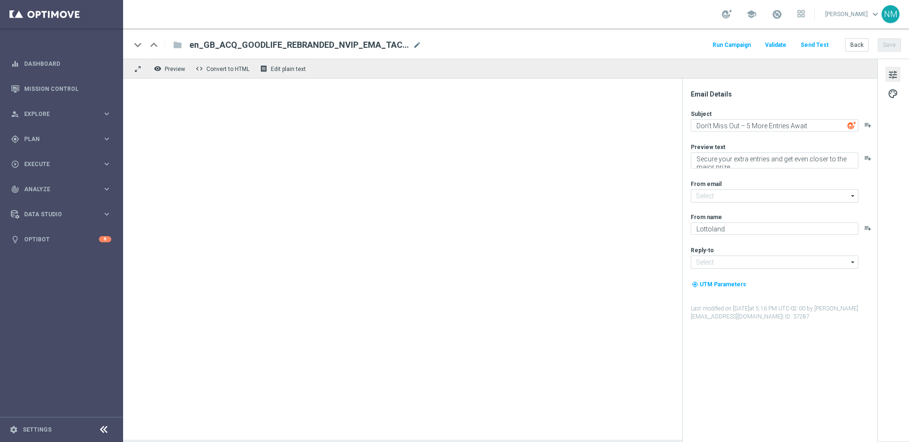
type input "[EMAIL_ADDRESS][DOMAIN_NAME]"
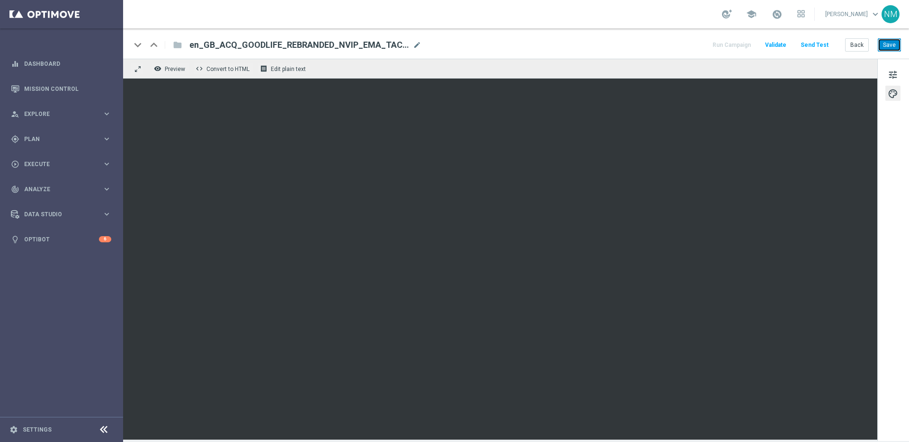
click at [883, 45] on button "Save" at bounding box center [889, 44] width 23 height 13
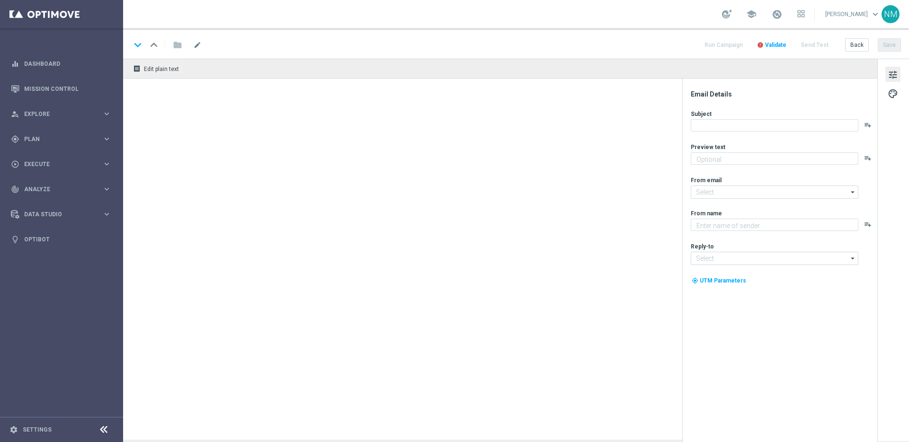
type textarea "Secure your extra entries and get even closer to the major prize"
type textarea "Lottoland"
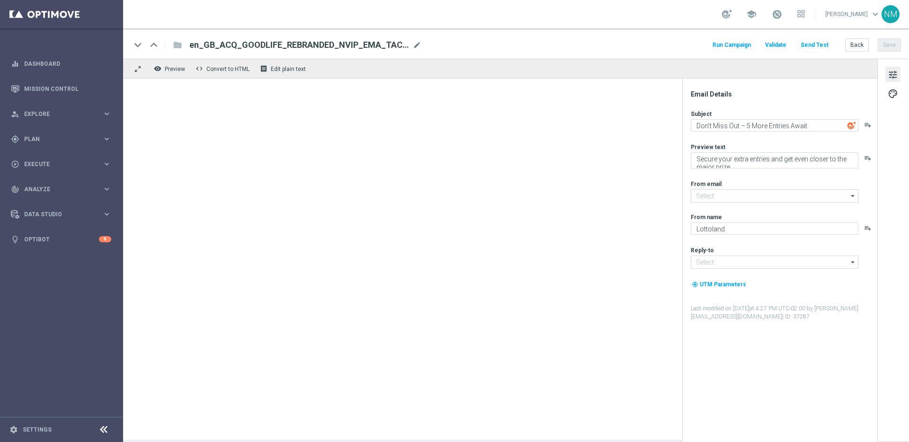
type input "[EMAIL_ADDRESS][DOMAIN_NAME]"
